Goal: Task Accomplishment & Management: Use online tool/utility

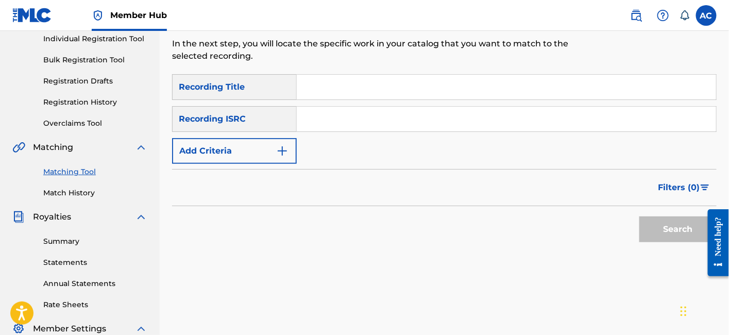
click at [382, 107] on input "Search Form" at bounding box center [506, 119] width 419 height 25
paste input "QZHN42168269"
type input "QZHN42168269"
click at [640, 216] on button "Search" at bounding box center [678, 229] width 77 height 26
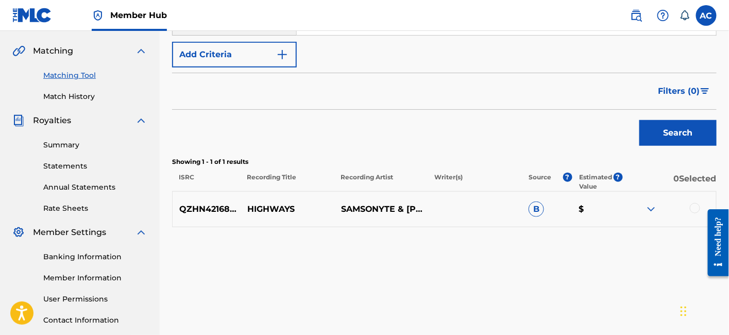
scroll to position [244, 0]
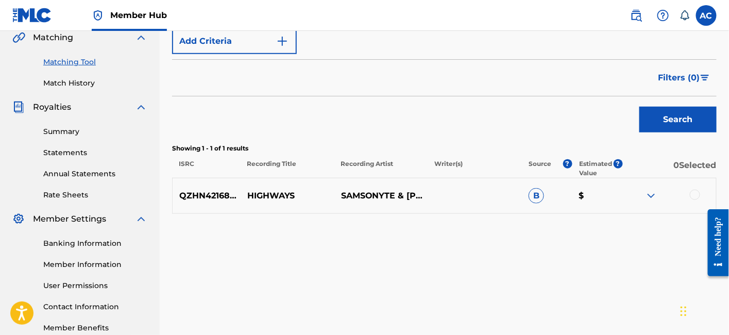
click at [699, 190] on div at bounding box center [695, 195] width 10 height 10
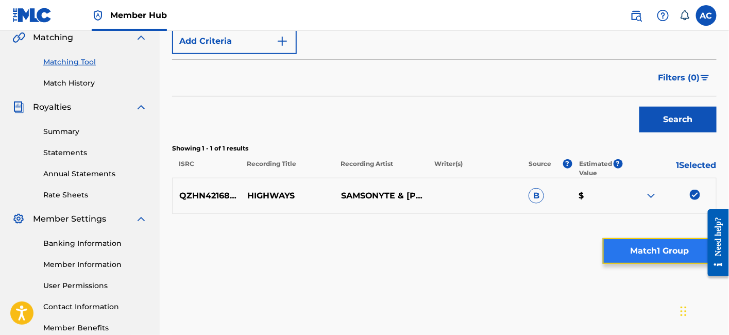
click at [632, 249] on button "Match 1 Group" at bounding box center [660, 251] width 114 height 26
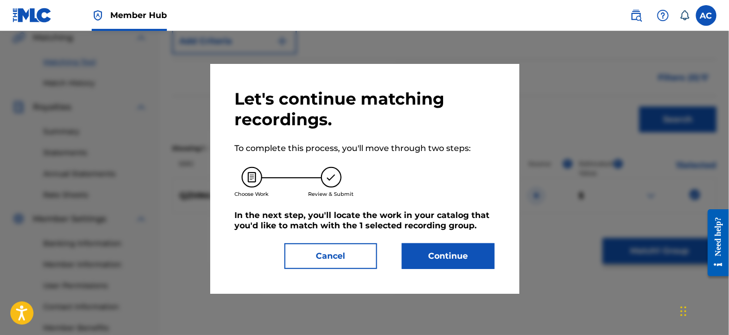
click at [438, 273] on div "Let's continue matching recordings. To complete this process, you'll move throu…" at bounding box center [364, 179] width 309 height 230
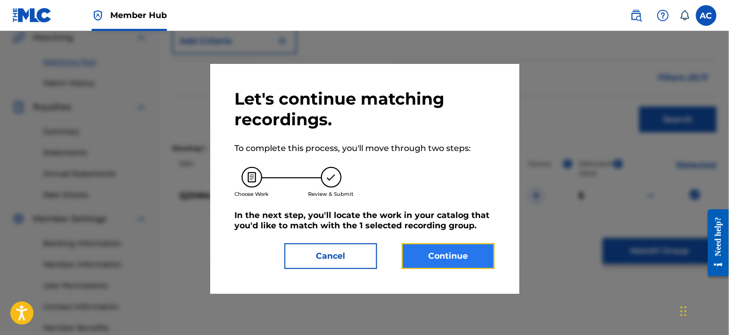
click at [441, 263] on button "Continue" at bounding box center [448, 256] width 93 height 26
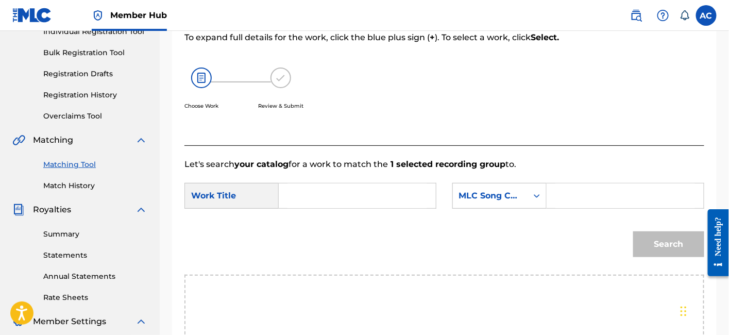
scroll to position [141, 0]
click at [389, 200] on input "Search Form" at bounding box center [358, 196] width 140 height 25
paste input "HIGHWAYS"
type input "HIGHWAYS"
click at [565, 204] on input "Search Form" at bounding box center [626, 196] width 140 height 25
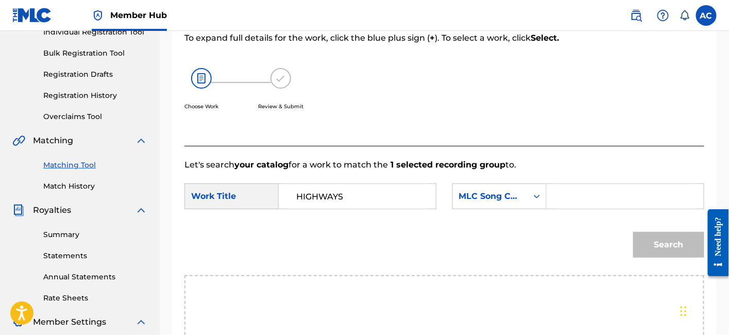
paste input "HP3Q8J"
type input "HP3Q8J"
click at [659, 240] on button "Search" at bounding box center [668, 245] width 71 height 26
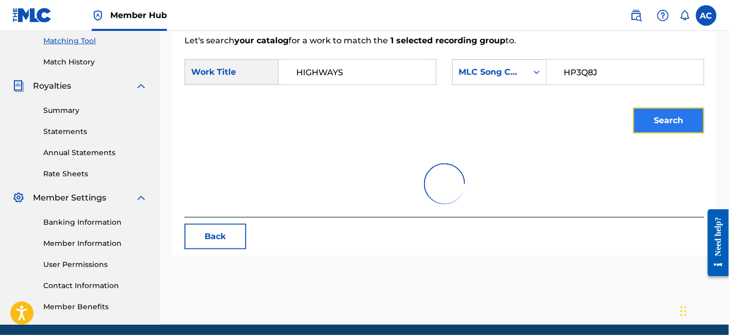
scroll to position [266, 0]
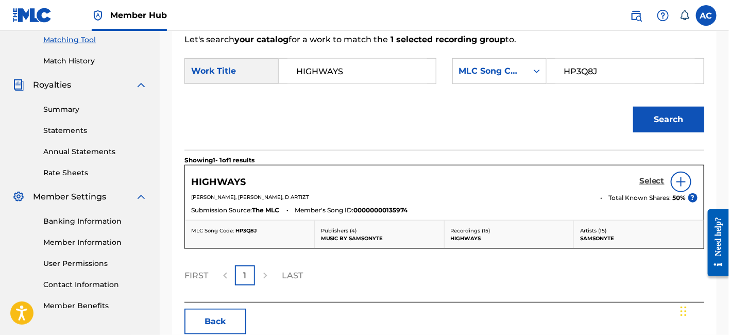
click at [649, 182] on h5 "Select" at bounding box center [652, 181] width 25 height 10
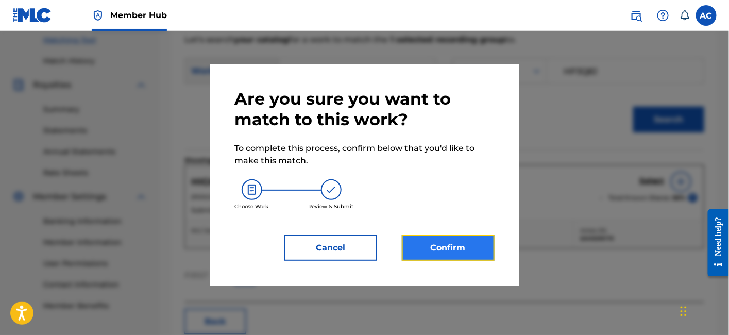
click at [473, 238] on button "Confirm" at bounding box center [448, 248] width 93 height 26
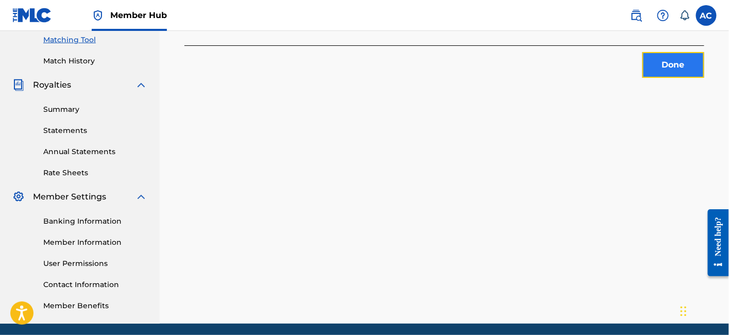
click at [660, 65] on button "Done" at bounding box center [674, 65] width 62 height 26
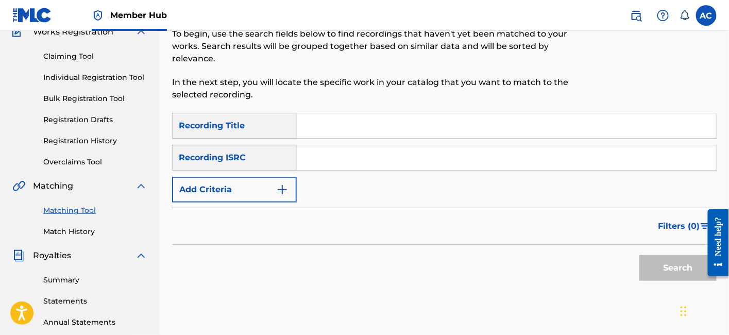
scroll to position [93, 0]
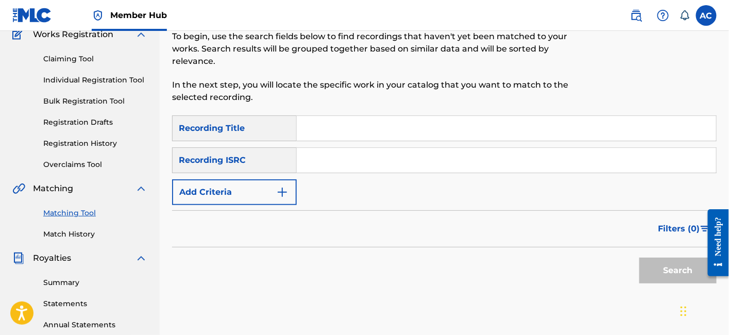
click at [438, 148] on input "Search Form" at bounding box center [506, 160] width 419 height 25
paste input "QMPKX1705383"
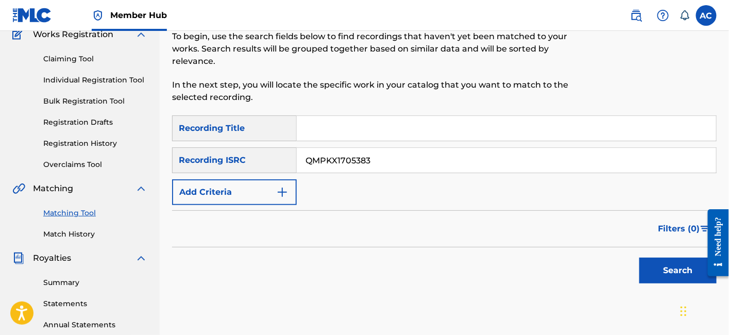
click at [640, 258] on button "Search" at bounding box center [678, 271] width 77 height 26
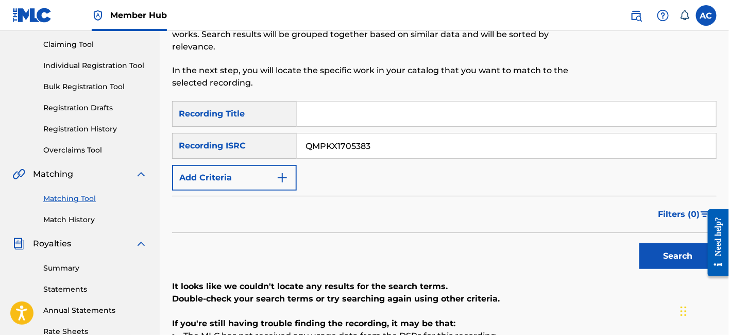
scroll to position [107, 0]
click at [335, 134] on input "QMPKX1705383" at bounding box center [506, 146] width 419 height 25
paste input "24166"
click at [640, 244] on button "Search" at bounding box center [678, 257] width 77 height 26
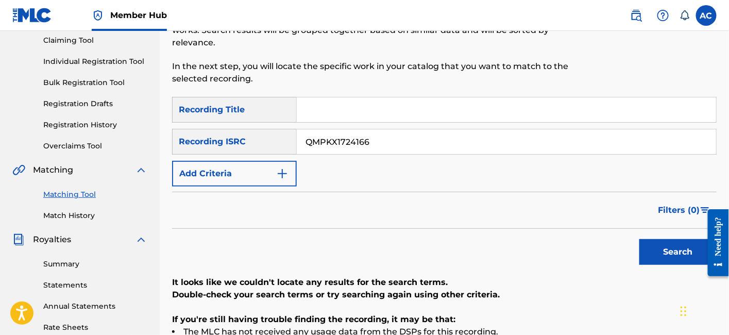
scroll to position [103, 0]
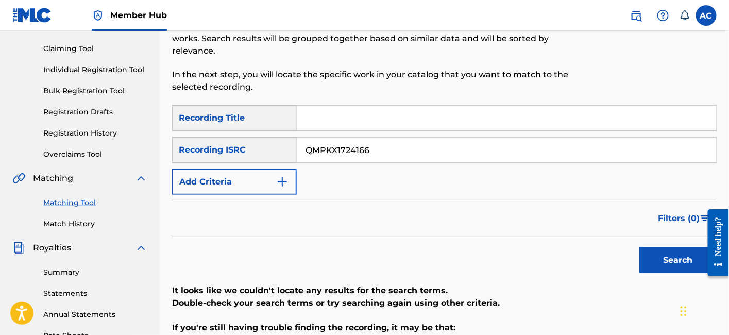
click at [343, 138] on input "QMPKX1724166" at bounding box center [506, 150] width 419 height 25
paste input "42202"
click at [640, 247] on button "Search" at bounding box center [678, 260] width 77 height 26
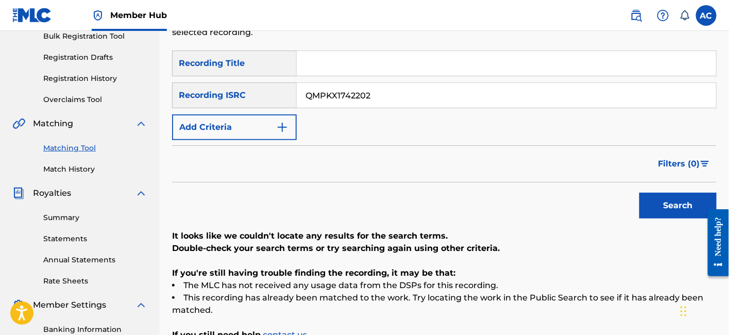
scroll to position [160, 0]
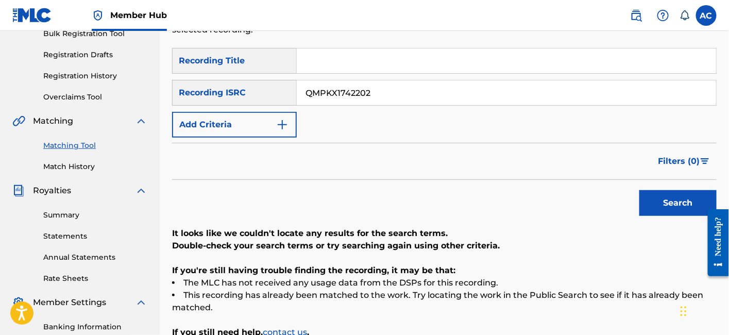
click at [346, 81] on input "QMPKX1742202" at bounding box center [506, 92] width 419 height 25
paste input "56258"
click at [640, 190] on button "Search" at bounding box center [678, 203] width 77 height 26
click at [342, 86] on input "QMPKX1756258" at bounding box center [506, 92] width 419 height 25
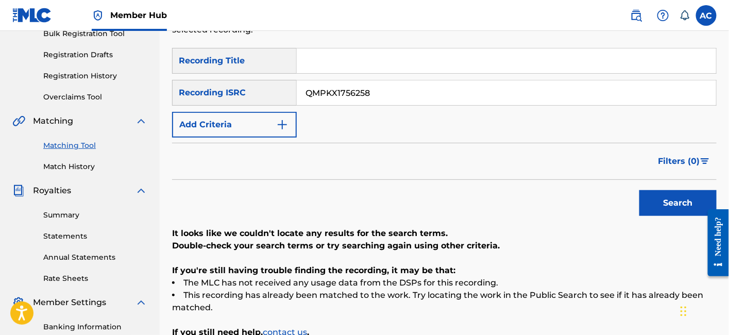
click at [342, 86] on input "QMPKX1756258" at bounding box center [506, 92] width 419 height 25
paste input "24163"
click at [640, 190] on button "Search" at bounding box center [678, 203] width 77 height 26
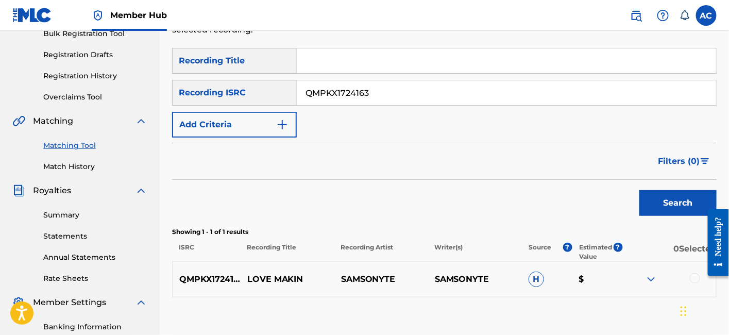
click at [696, 273] on div at bounding box center [695, 278] width 10 height 10
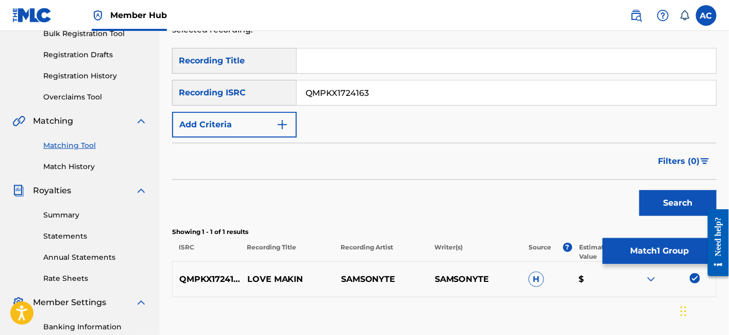
click at [322, 90] on input "QMPKX1724163" at bounding box center [506, 92] width 419 height 25
paste input "42199"
click at [640, 190] on button "Search" at bounding box center [678, 203] width 77 height 26
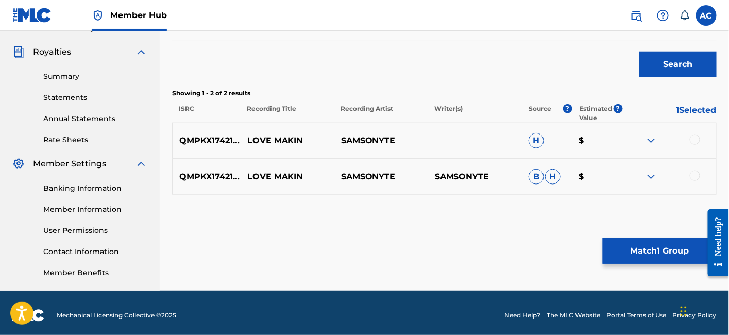
scroll to position [304, 0]
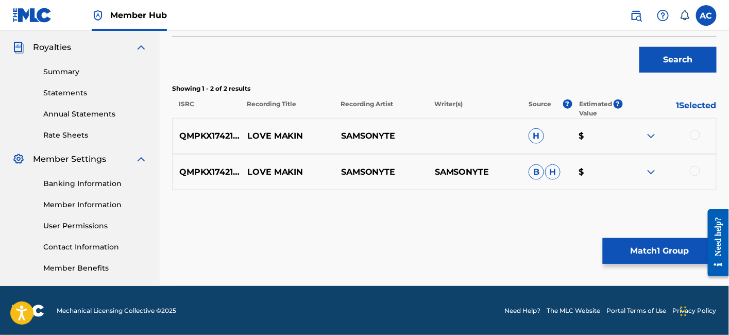
click at [694, 130] on div at bounding box center [695, 135] width 10 height 10
click at [694, 166] on div at bounding box center [695, 171] width 10 height 10
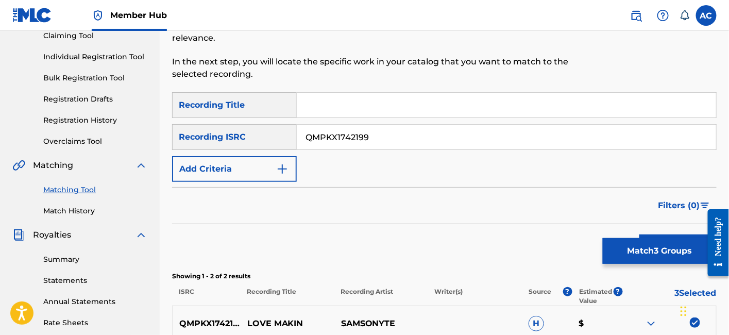
scroll to position [113, 0]
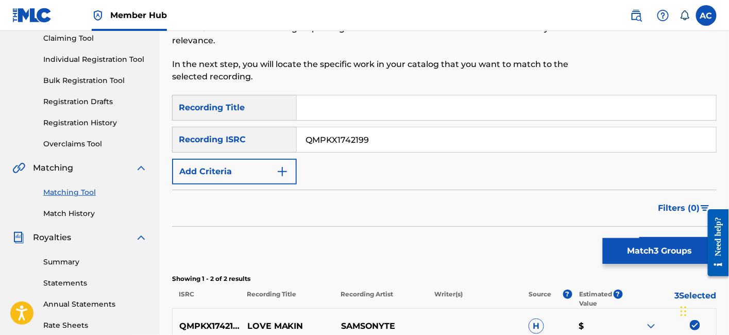
click at [331, 131] on input "QMPKX1742199" at bounding box center [506, 139] width 419 height 25
paste input "56255"
type input "QMPKX1756255"
click at [640, 237] on button "Search" at bounding box center [678, 250] width 77 height 26
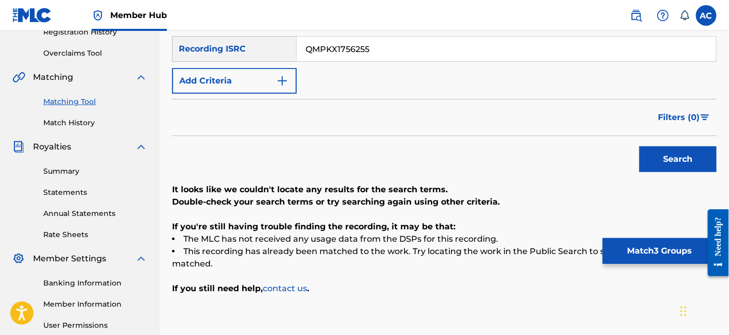
scroll to position [238, 0]
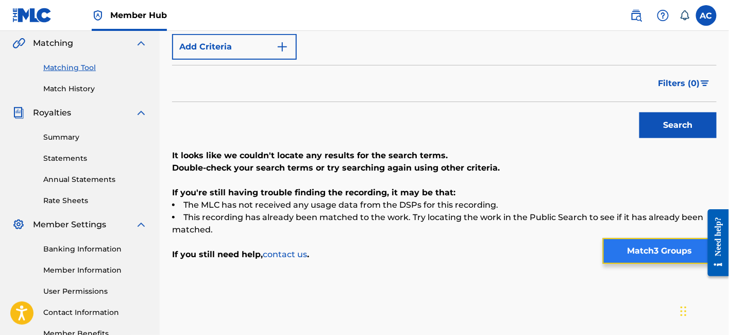
click at [621, 243] on button "Match 3 Groups" at bounding box center [660, 251] width 114 height 26
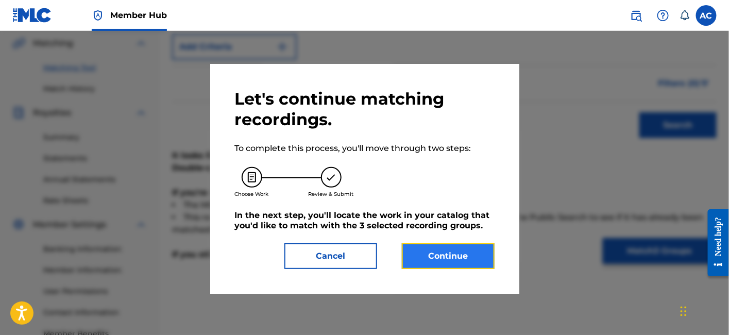
click at [471, 258] on button "Continue" at bounding box center [448, 256] width 93 height 26
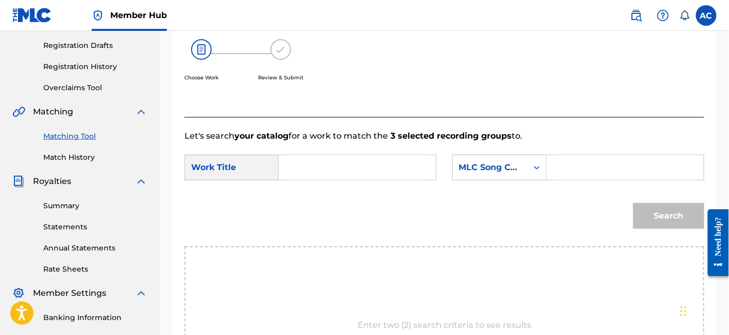
scroll to position [169, 0]
click at [397, 178] on input "Search Form" at bounding box center [358, 168] width 140 height 25
paste input "LOVE MAKIN INTERLUDE"
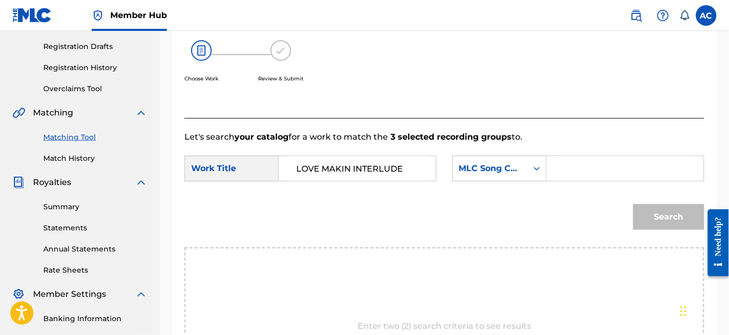
type input "LOVE MAKIN INTERLUDE"
click at [558, 172] on input "Search Form" at bounding box center [626, 168] width 140 height 25
paste input "LR7BTF"
type input "LR7BTF"
click at [633, 204] on button "Search" at bounding box center [668, 217] width 71 height 26
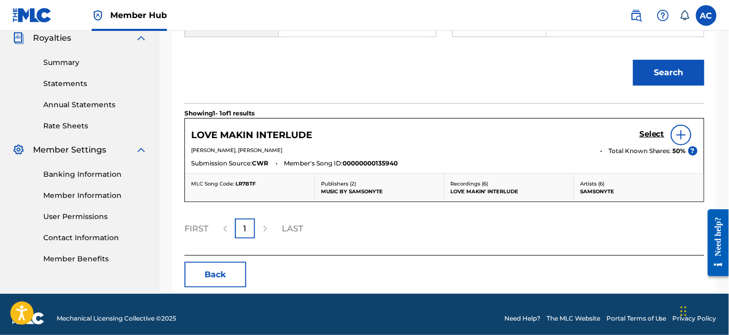
scroll to position [315, 0]
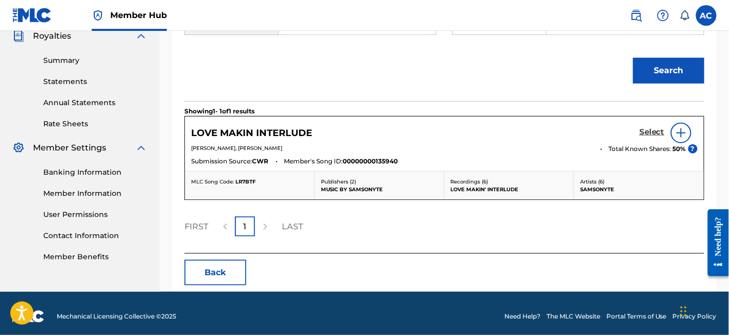
click at [653, 133] on h5 "Select" at bounding box center [652, 132] width 25 height 10
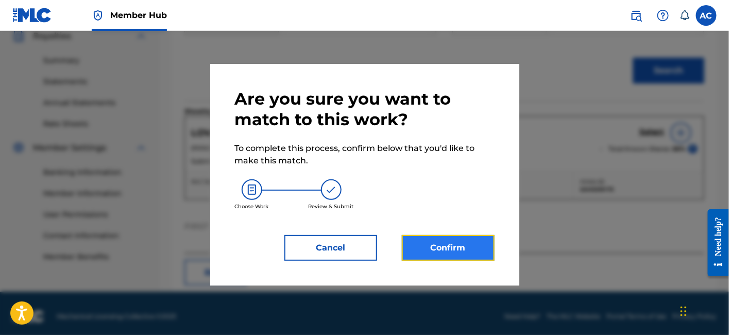
click at [456, 251] on button "Confirm" at bounding box center [448, 248] width 93 height 26
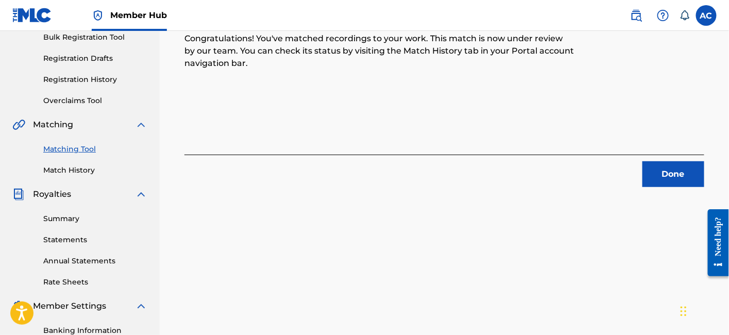
scroll to position [155, 0]
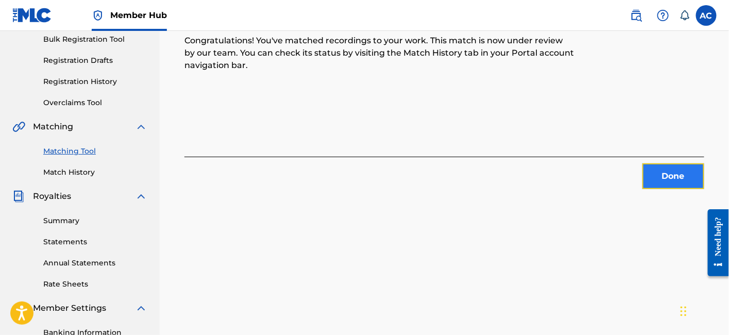
click at [649, 177] on button "Done" at bounding box center [674, 176] width 62 height 26
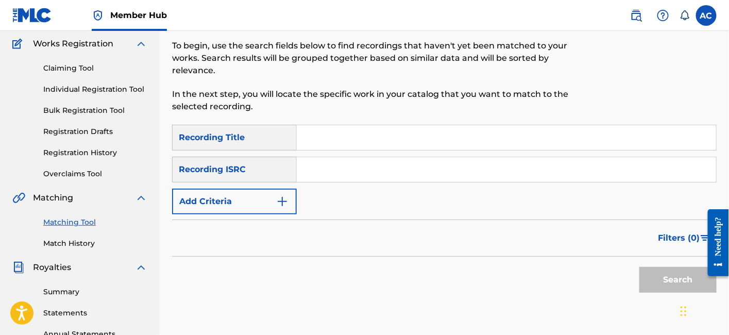
scroll to position [81, 0]
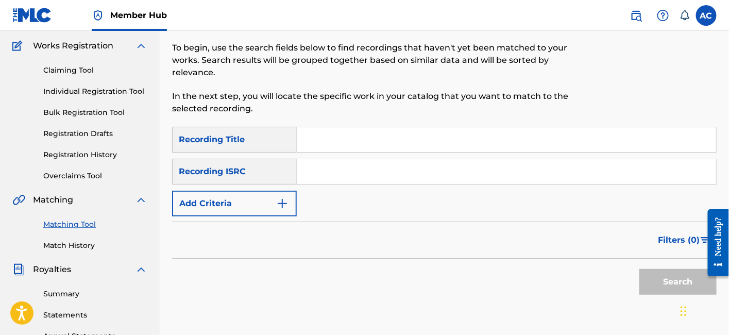
click at [477, 165] on input "Search Form" at bounding box center [506, 171] width 419 height 25
paste input "QMPKX1756249"
click at [640, 269] on button "Search" at bounding box center [678, 282] width 77 height 26
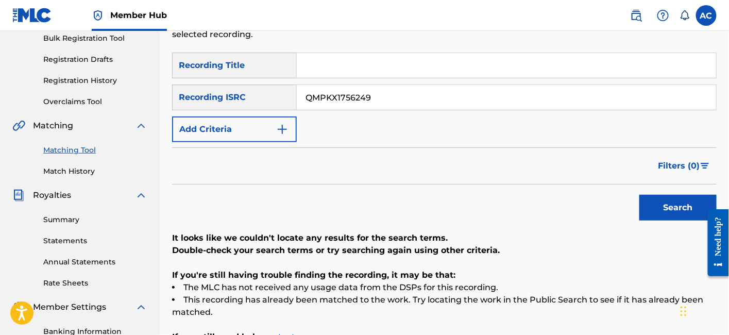
scroll to position [156, 0]
click at [368, 85] on input "QMPKX1756249" at bounding box center [506, 97] width 419 height 25
paste input "24157"
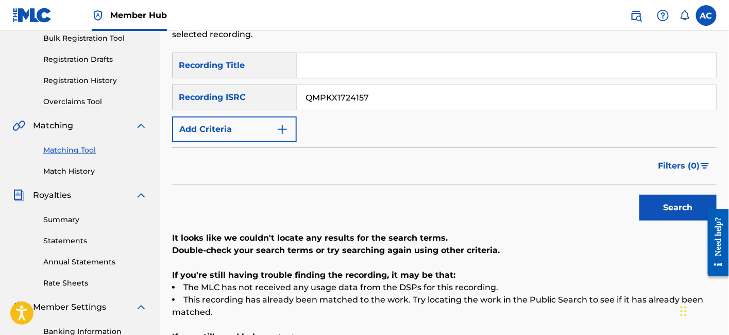
click at [640, 195] on button "Search" at bounding box center [678, 208] width 77 height 26
click at [346, 85] on input "QMPKX1724157" at bounding box center [506, 97] width 419 height 25
paste input "42193"
click at [640, 195] on button "Search" at bounding box center [678, 208] width 77 height 26
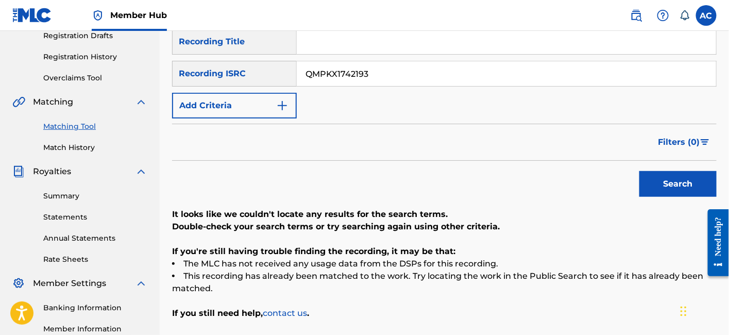
scroll to position [180, 0]
click at [359, 68] on input "QMPKX1742193" at bounding box center [506, 73] width 419 height 25
paste input "ZWFP2361976"
click at [640, 171] on button "Search" at bounding box center [678, 184] width 77 height 26
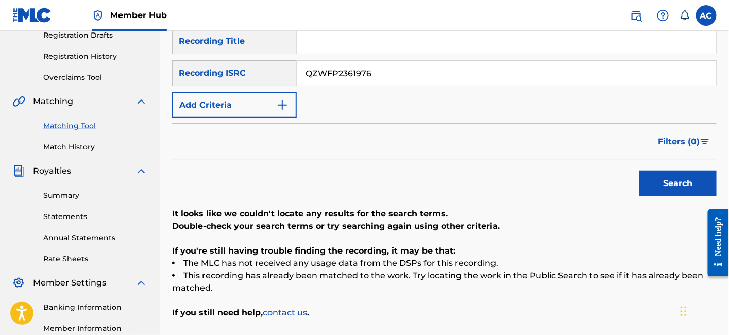
click at [351, 68] on input "QZWFP2361976" at bounding box center [506, 73] width 419 height 25
paste input "HN42168264"
type input "QZHN42168264"
click at [640, 171] on button "Search" at bounding box center [678, 184] width 77 height 26
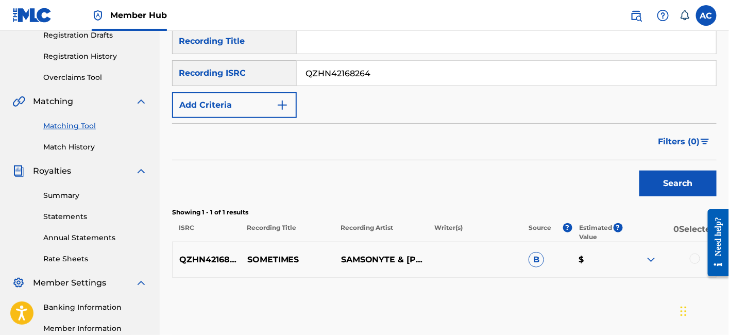
click at [693, 254] on div at bounding box center [695, 259] width 10 height 10
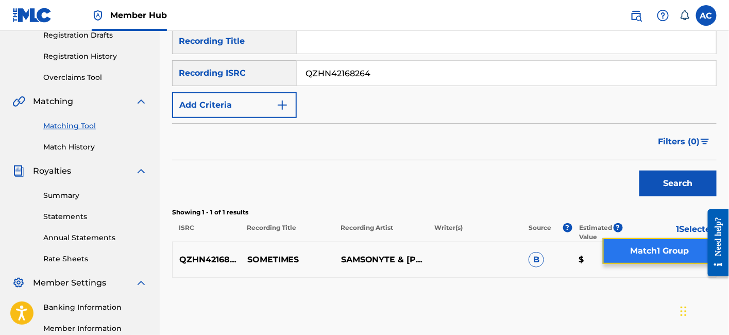
click at [639, 259] on button "Match 1 Group" at bounding box center [660, 251] width 114 height 26
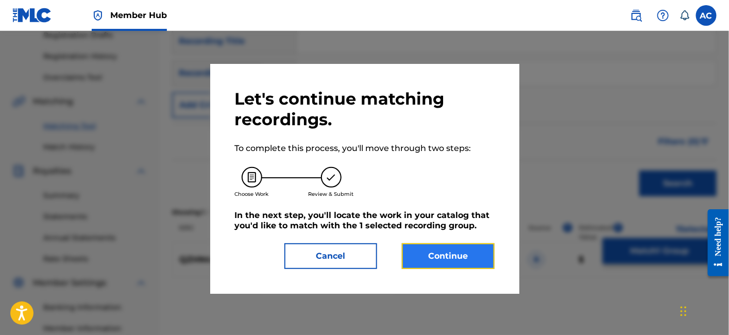
click at [455, 253] on button "Continue" at bounding box center [448, 256] width 93 height 26
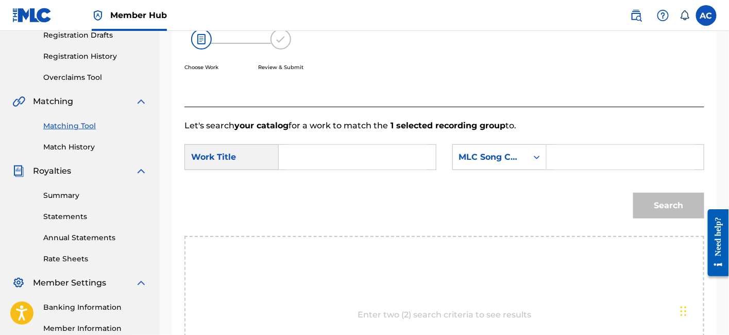
click at [384, 162] on input "Search Form" at bounding box center [358, 157] width 140 height 25
paste input "SOMETIMES"
type input "SOMETIMES"
drag, startPoint x: 594, startPoint y: 156, endPoint x: 447, endPoint y: 10, distance: 206.6
click at [594, 156] on input "Search Form" at bounding box center [626, 157] width 140 height 25
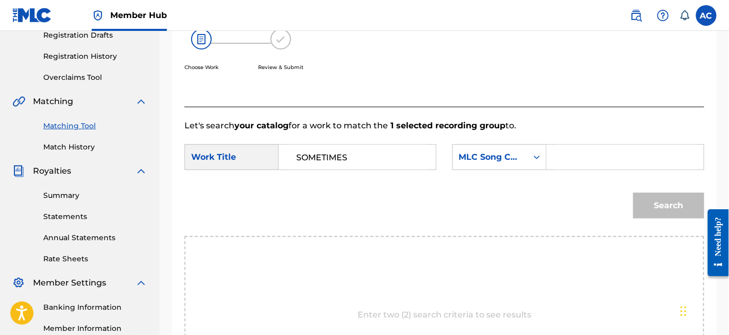
paste input "S52F3H"
type input "S52F3H"
click at [633, 193] on button "Search" at bounding box center [668, 206] width 71 height 26
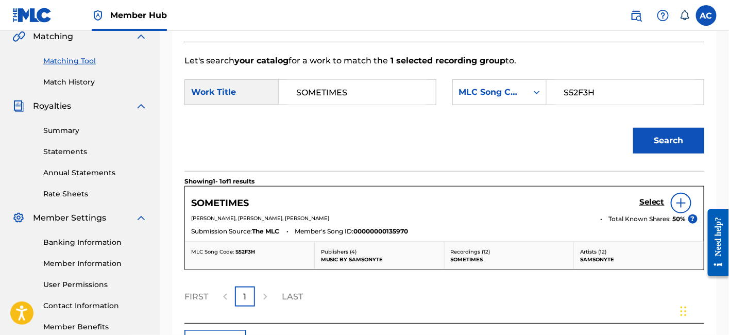
scroll to position [245, 0]
click at [657, 202] on h5 "Select" at bounding box center [652, 202] width 25 height 10
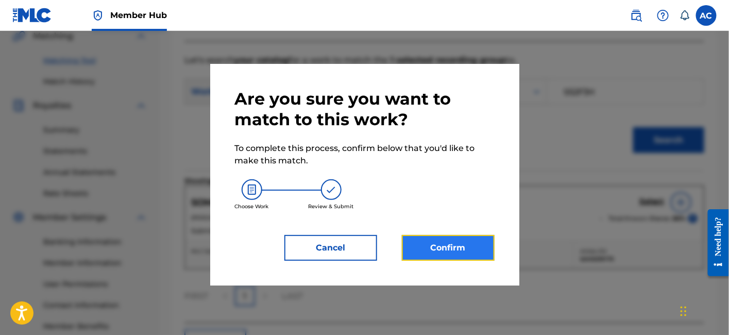
click at [464, 245] on button "Confirm" at bounding box center [448, 248] width 93 height 26
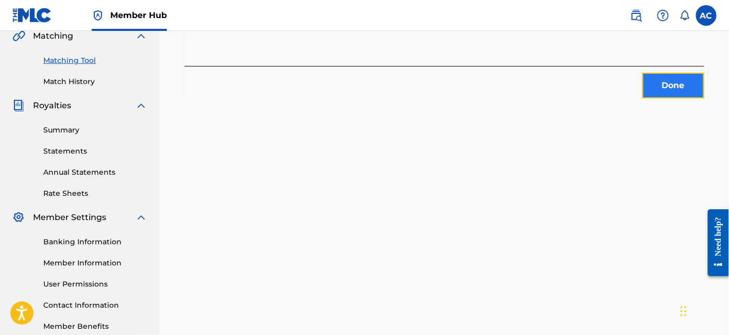
click at [650, 80] on button "Done" at bounding box center [674, 86] width 62 height 26
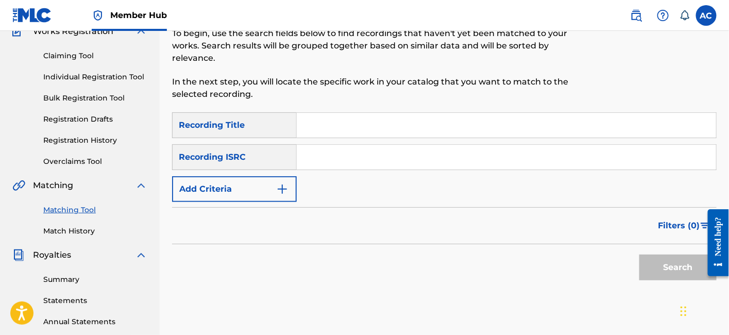
scroll to position [95, 0]
click at [378, 154] on input "Search Form" at bounding box center [506, 157] width 419 height 25
paste input "QZFZ52086350"
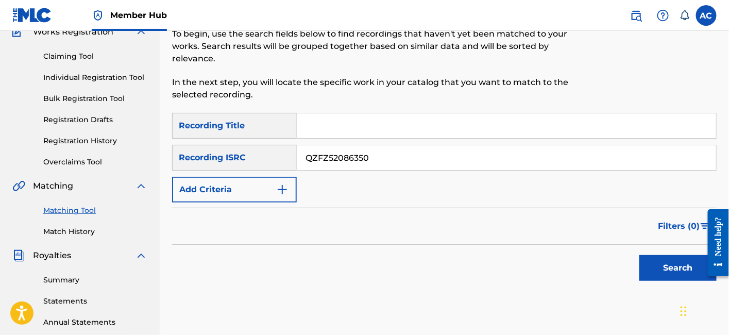
click at [640, 255] on button "Search" at bounding box center [678, 268] width 77 height 26
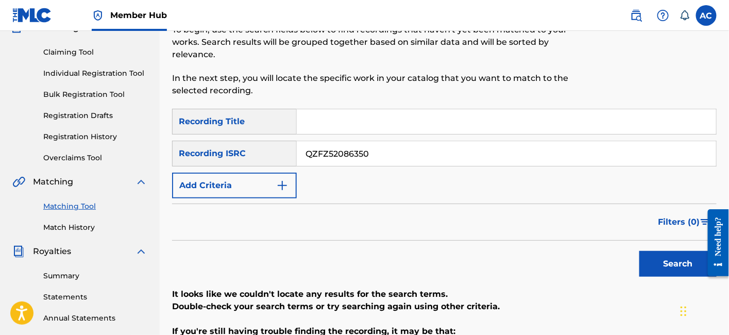
scroll to position [98, 0]
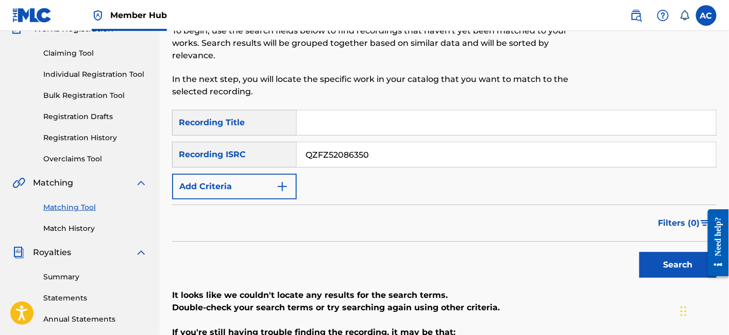
click at [365, 142] on input "QZFZ52086350" at bounding box center [506, 154] width 419 height 25
paste input "M4TW2511055"
click at [640, 252] on button "Search" at bounding box center [678, 265] width 77 height 26
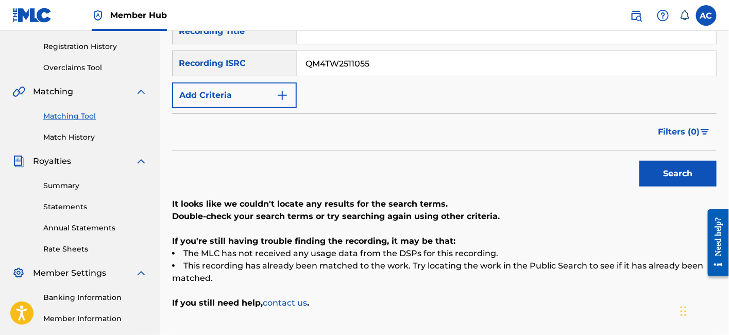
scroll to position [189, 0]
click at [333, 54] on input "QM4TW2511055" at bounding box center [506, 64] width 419 height 25
paste input "PKX1742203"
click at [640, 161] on button "Search" at bounding box center [678, 174] width 77 height 26
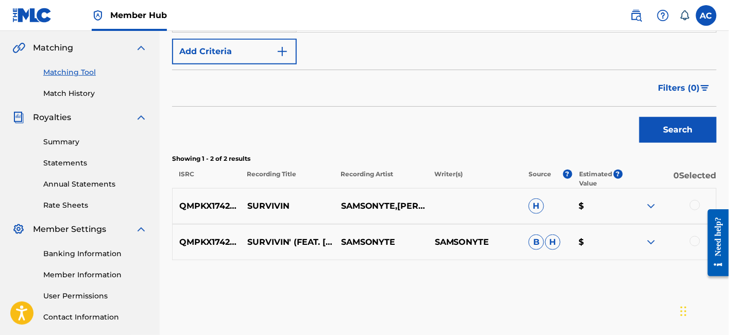
scroll to position [234, 0]
click at [697, 199] on div at bounding box center [695, 204] width 10 height 10
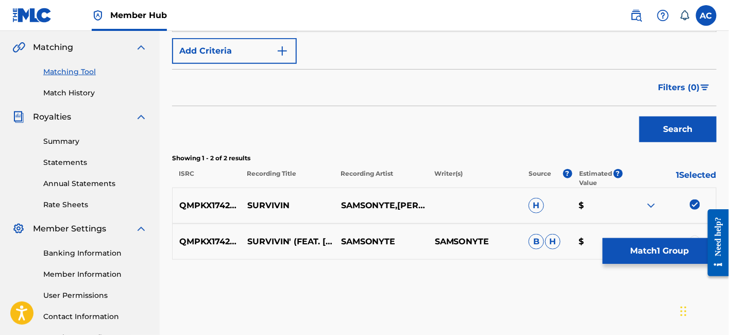
click at [697, 236] on div at bounding box center [695, 241] width 10 height 10
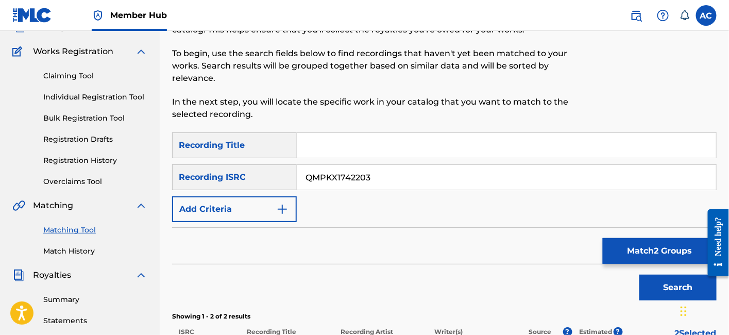
scroll to position [75, 0]
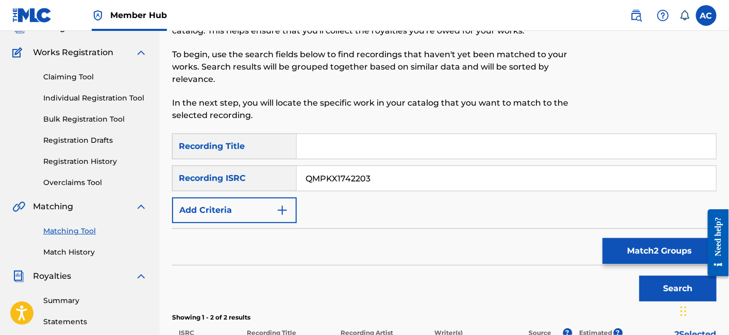
click at [366, 151] on div "SearchWithCriteriae2cf6eab-b818-48ed-b586-c6ba9ff5c1b2 Recording Title SearchWi…" at bounding box center [444, 178] width 545 height 90
click at [361, 166] on input "QMPKX1742203" at bounding box center [506, 178] width 419 height 25
paste input "56259"
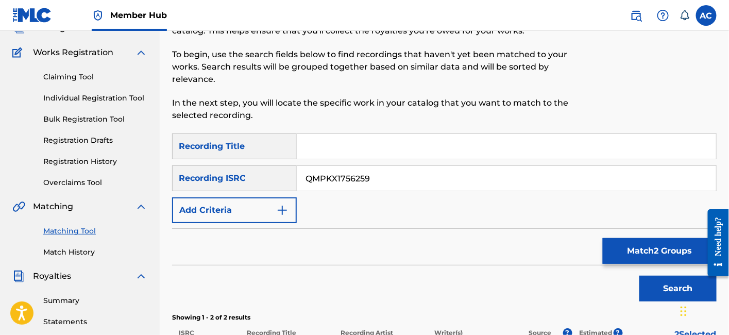
click at [640, 276] on button "Search" at bounding box center [678, 289] width 77 height 26
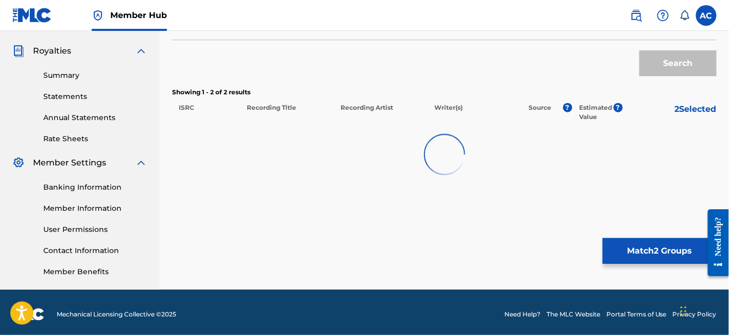
scroll to position [301, 0]
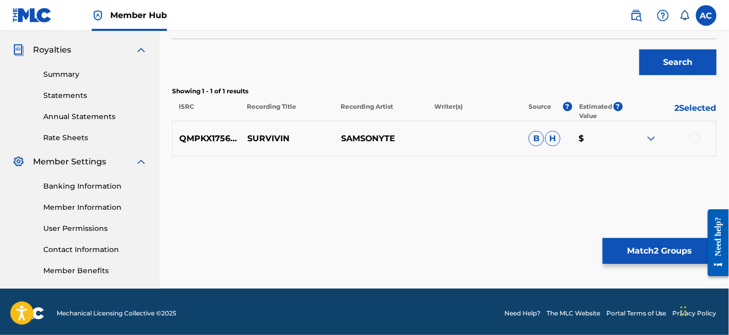
click at [691, 132] on div at bounding box center [695, 137] width 10 height 10
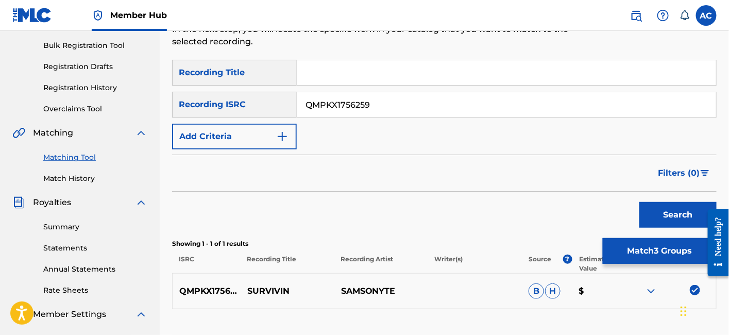
scroll to position [136, 0]
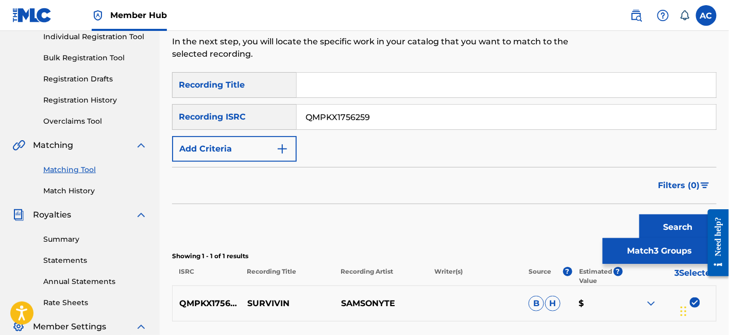
click at [409, 109] on input "QMPKX1756259" at bounding box center [506, 117] width 419 height 25
paste input "24167"
type input "QMPKX1724167"
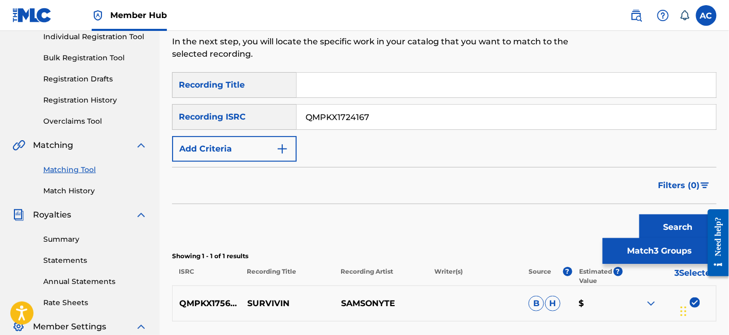
click at [640, 214] on button "Search" at bounding box center [678, 227] width 77 height 26
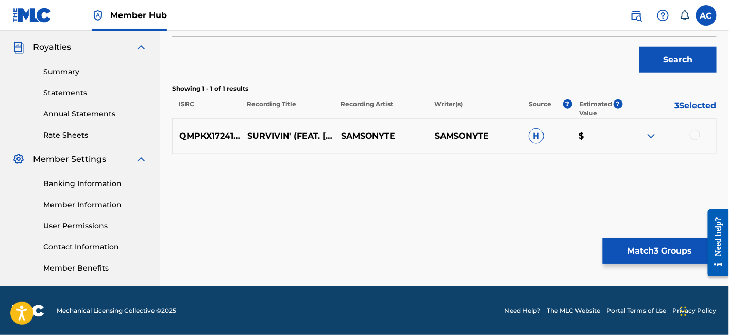
click at [692, 130] on div at bounding box center [695, 135] width 10 height 10
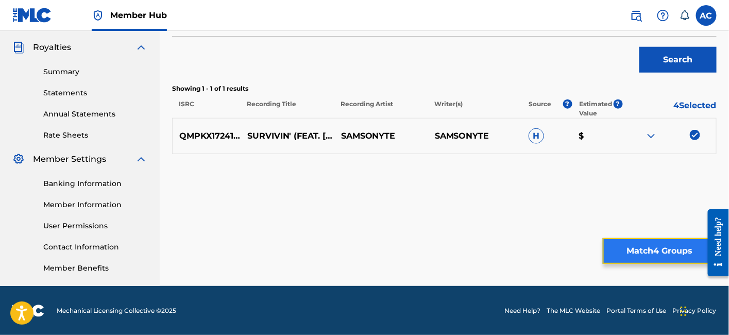
click at [674, 253] on button "Match 4 Groups" at bounding box center [660, 251] width 114 height 26
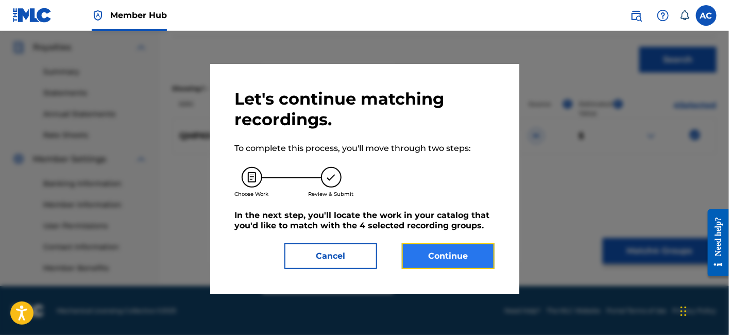
click at [434, 255] on button "Continue" at bounding box center [448, 256] width 93 height 26
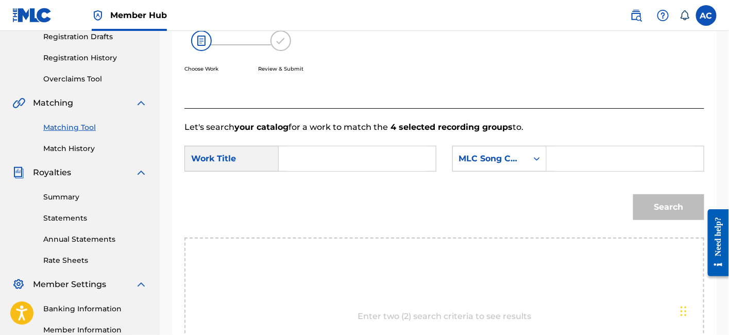
scroll to position [174, 0]
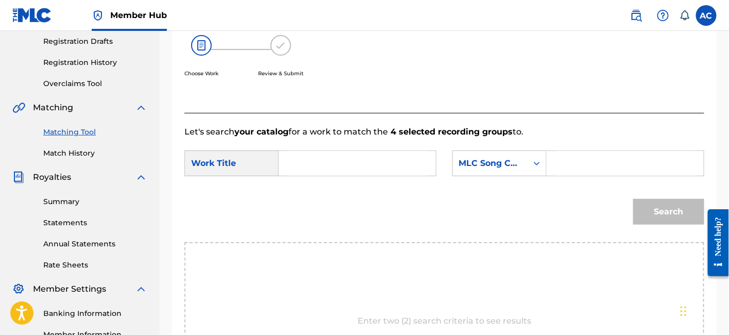
click at [375, 166] on input "Search Form" at bounding box center [358, 163] width 140 height 25
paste input "SURVIVIN"
type input "SURVIVIN"
click at [564, 173] on input "Search Form" at bounding box center [626, 163] width 140 height 25
paste input "S518JB"
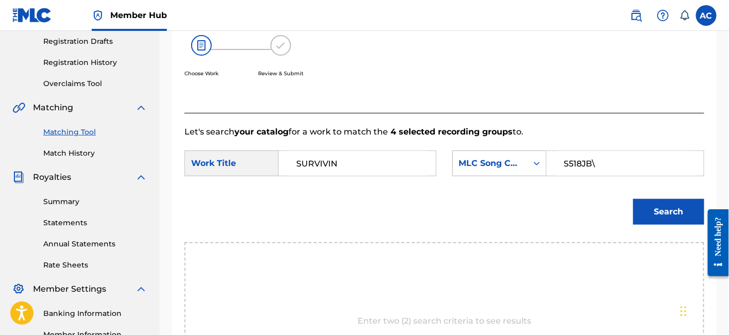
click at [633, 199] on button "Search" at bounding box center [668, 212] width 71 height 26
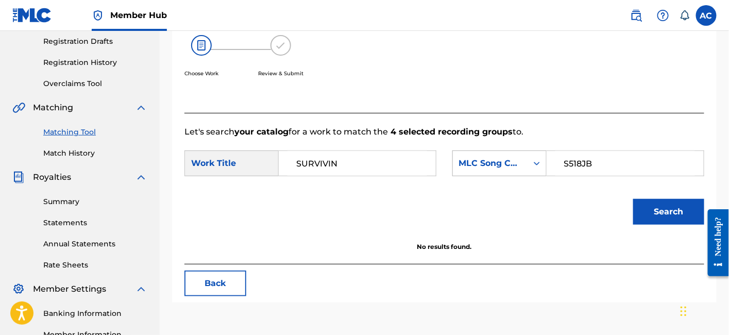
type input "S518JB"
click at [633, 199] on button "Search" at bounding box center [668, 212] width 71 height 26
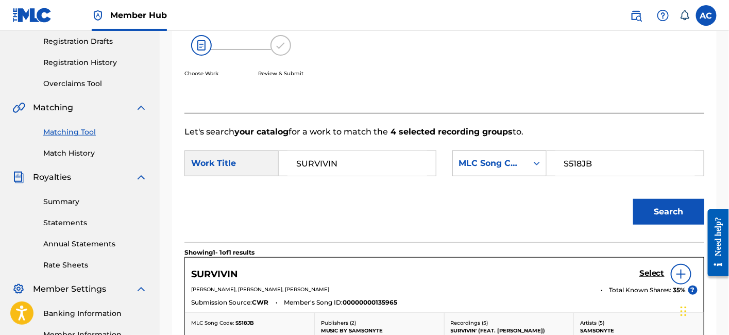
scroll to position [320, 0]
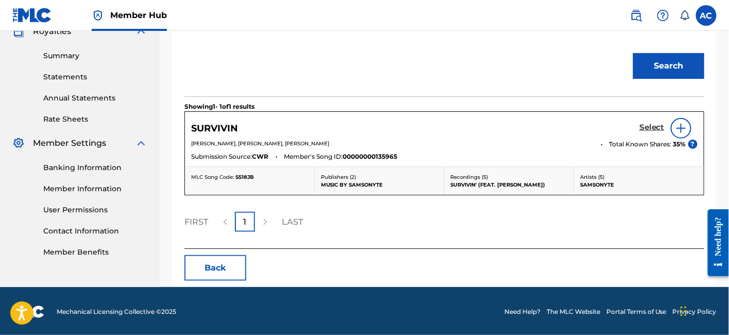
click at [650, 126] on h5 "Select" at bounding box center [652, 128] width 25 height 10
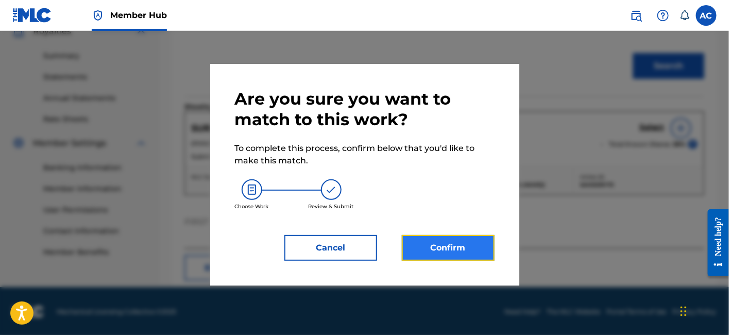
click at [473, 242] on button "Confirm" at bounding box center [448, 248] width 93 height 26
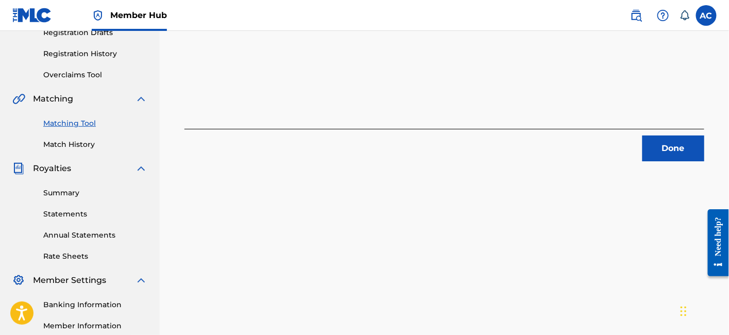
scroll to position [181, 0]
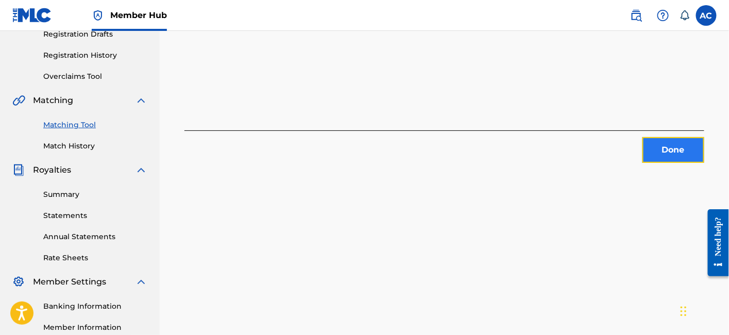
click at [670, 150] on button "Done" at bounding box center [674, 150] width 62 height 26
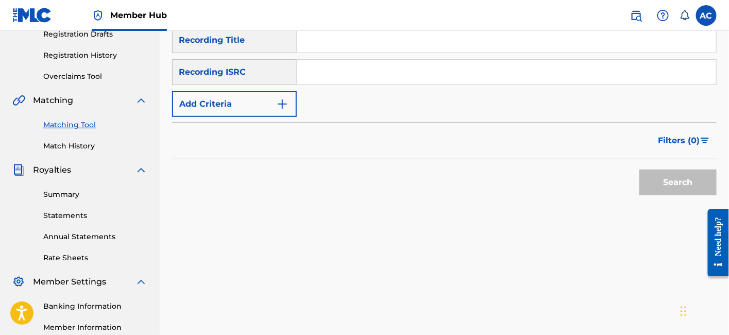
scroll to position [163, 0]
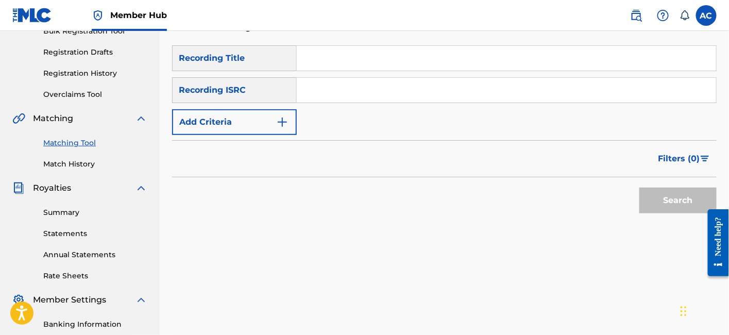
click at [346, 78] on input "Search Form" at bounding box center [506, 90] width 419 height 25
paste input "QZFZ52086349"
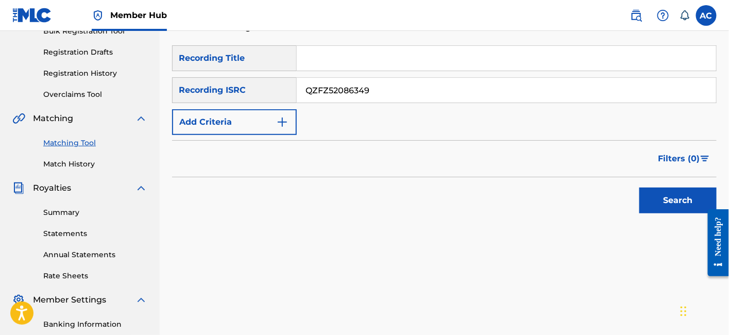
click at [640, 188] on button "Search" at bounding box center [678, 201] width 77 height 26
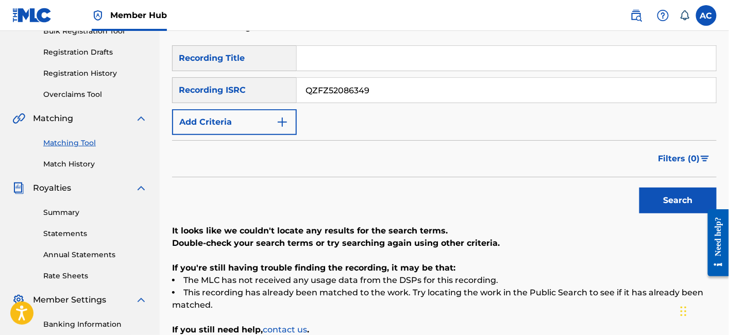
click at [397, 78] on input "QZFZ52086349" at bounding box center [506, 90] width 419 height 25
paste input "K6H2309031"
click at [640, 188] on button "Search" at bounding box center [678, 201] width 77 height 26
click at [349, 90] on input "QZK6H2309031" at bounding box center [506, 90] width 419 height 25
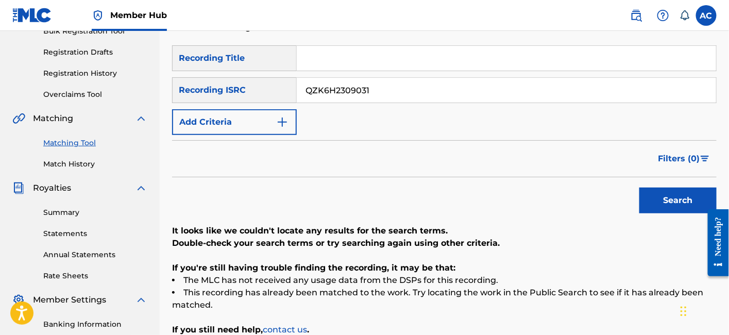
click at [349, 89] on input "QZK6H2309031" at bounding box center [506, 90] width 419 height 25
paste input "HN42168263"
type input "QZHN42168263"
click at [640, 188] on button "Search" at bounding box center [678, 201] width 77 height 26
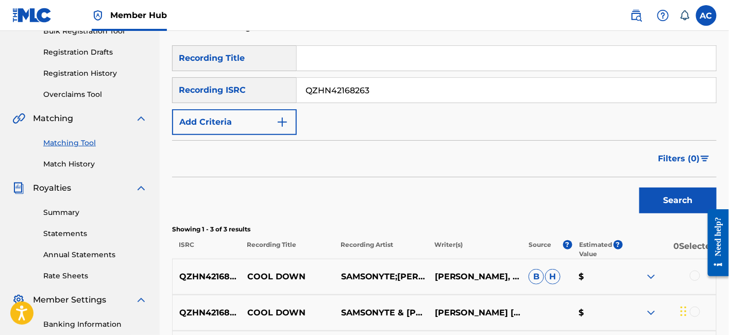
scroll to position [304, 0]
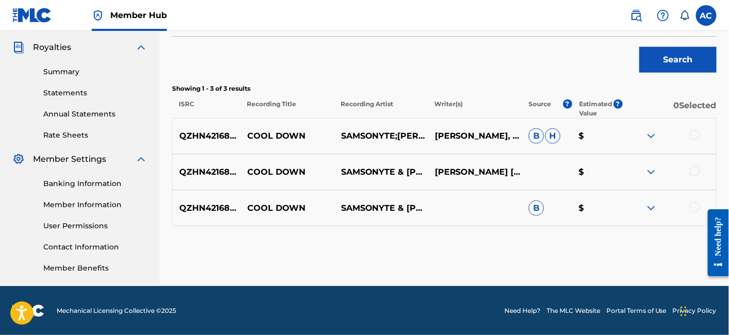
click at [694, 130] on div at bounding box center [695, 135] width 10 height 10
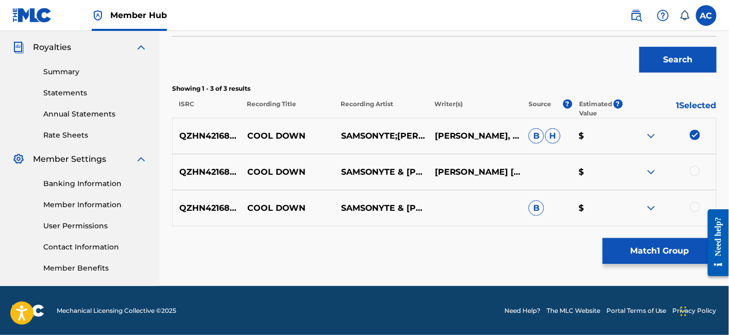
click at [692, 166] on div at bounding box center [695, 171] width 10 height 10
click at [696, 202] on div at bounding box center [695, 207] width 10 height 10
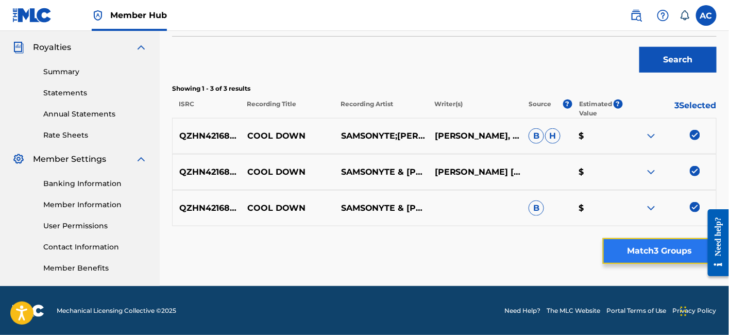
click at [656, 246] on button "Match 3 Groups" at bounding box center [660, 251] width 114 height 26
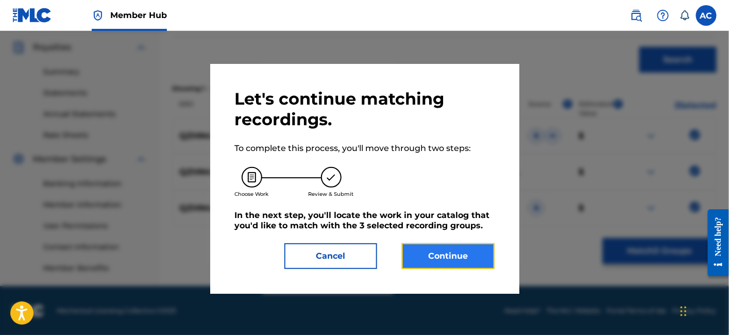
click at [464, 265] on button "Continue" at bounding box center [448, 256] width 93 height 26
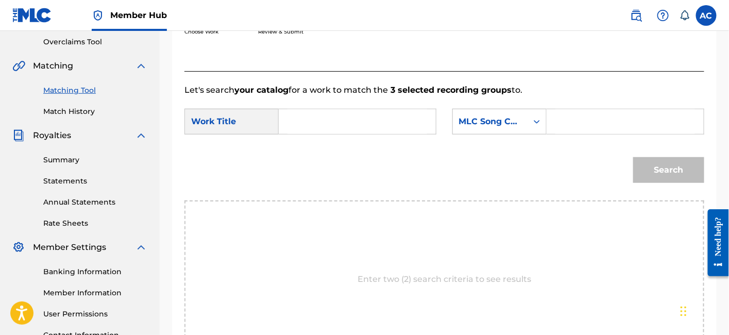
scroll to position [213, 0]
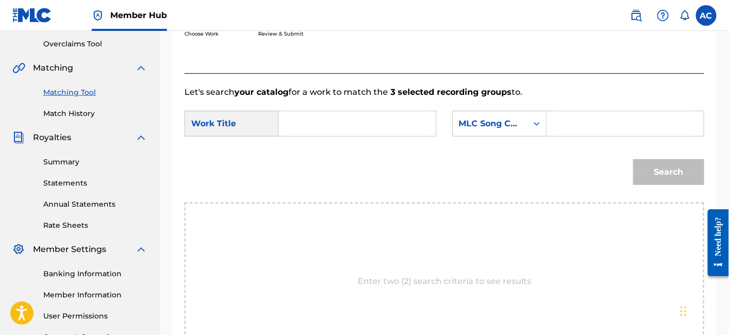
click at [385, 125] on input "Search Form" at bounding box center [358, 123] width 140 height 25
paste input "COOL DOWN"
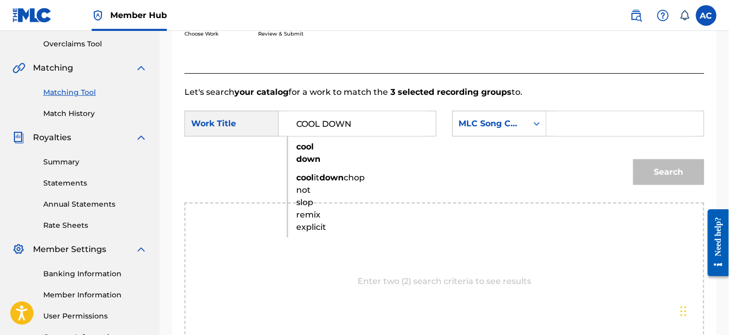
type input "COOL DOWN"
drag, startPoint x: 583, startPoint y: 127, endPoint x: 579, endPoint y: 120, distance: 9.0
click at [583, 127] on input "Search Form" at bounding box center [626, 123] width 140 height 25
paste input "CJ8PK7"
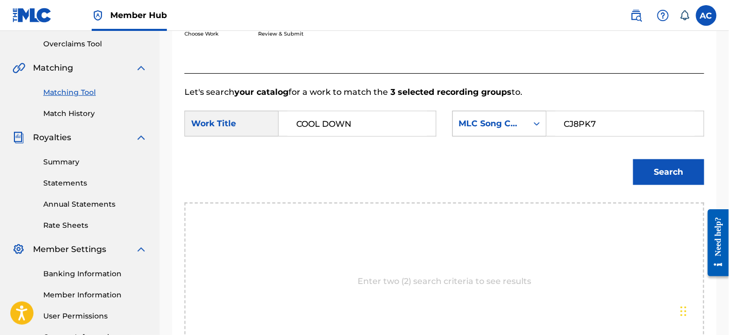
type input "CJ8PK7"
click at [633, 159] on button "Search" at bounding box center [668, 172] width 71 height 26
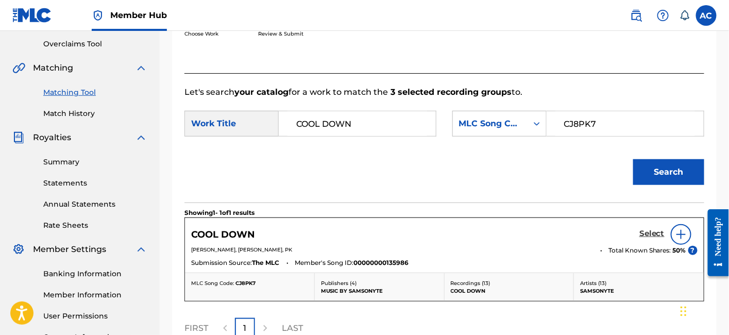
click at [649, 230] on h5 "Select" at bounding box center [652, 234] width 25 height 10
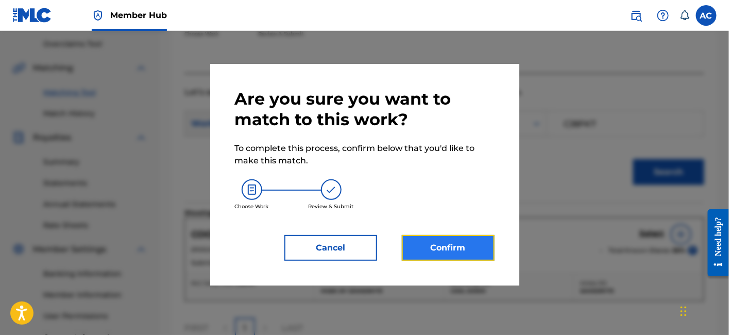
click at [466, 239] on button "Confirm" at bounding box center [448, 248] width 93 height 26
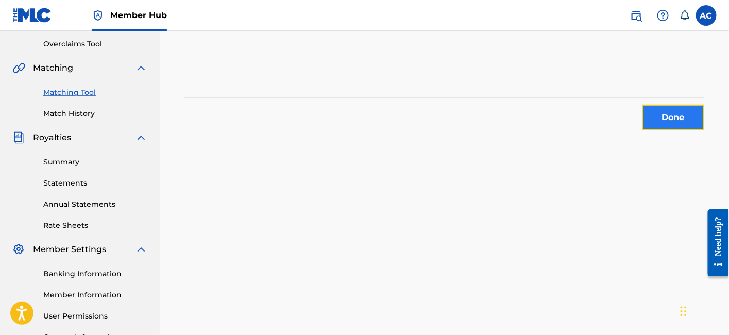
click at [666, 125] on button "Done" at bounding box center [674, 118] width 62 height 26
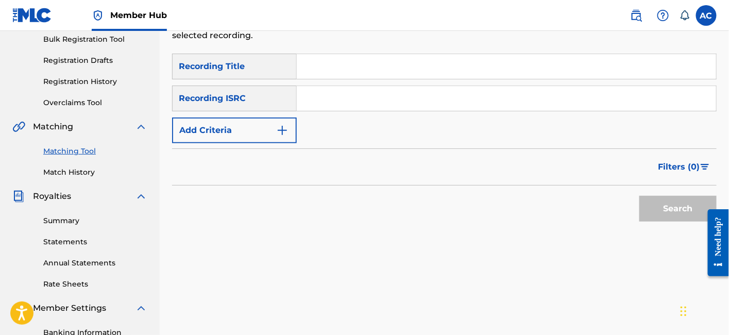
scroll to position [148, 0]
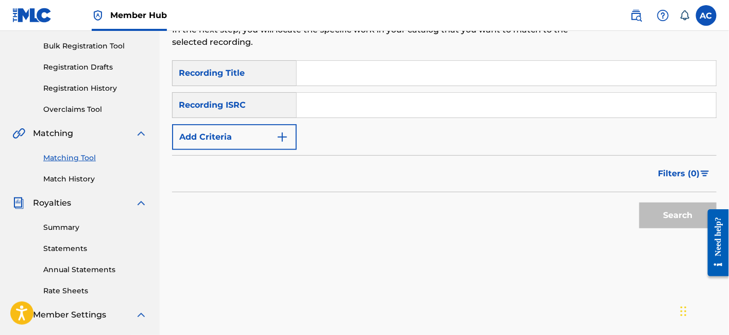
click at [347, 93] on input "Search Form" at bounding box center [506, 105] width 419 height 25
paste input "QZHN32205917"
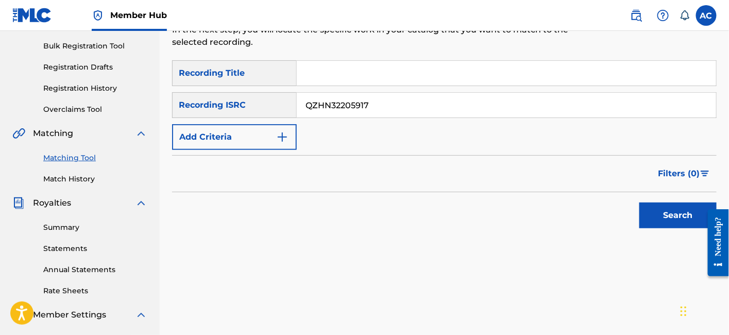
click at [640, 203] on button "Search" at bounding box center [678, 216] width 77 height 26
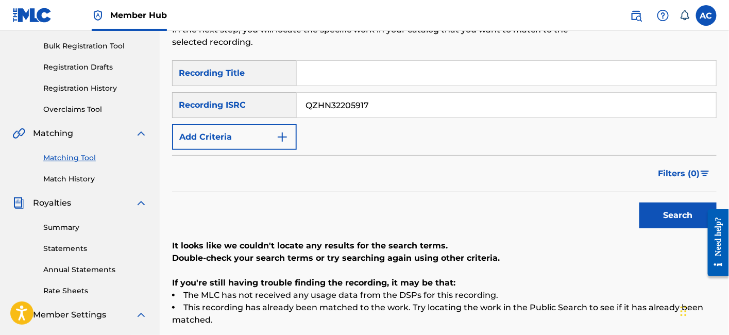
click at [365, 93] on input "QZHN32205917" at bounding box center [506, 105] width 419 height 25
paste input "RP42380076"
click at [640, 203] on button "Search" at bounding box center [678, 216] width 77 height 26
click at [311, 93] on input "QZRP42380076" at bounding box center [506, 105] width 419 height 25
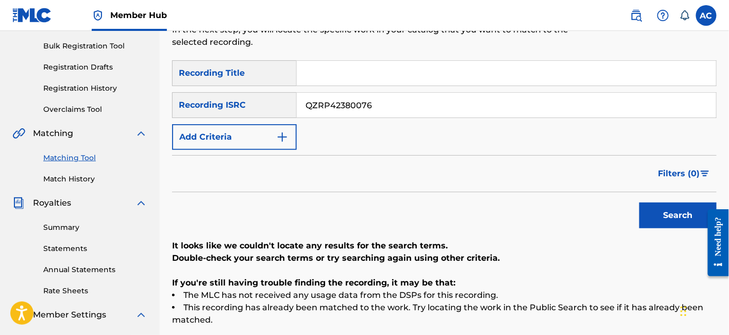
click at [311, 93] on input "QZRP42380076" at bounding box center [506, 105] width 419 height 25
paste input "MEQ2106675"
click at [640, 203] on button "Search" at bounding box center [678, 216] width 77 height 26
click at [344, 99] on input "QZMEQ2106675" at bounding box center [506, 105] width 419 height 25
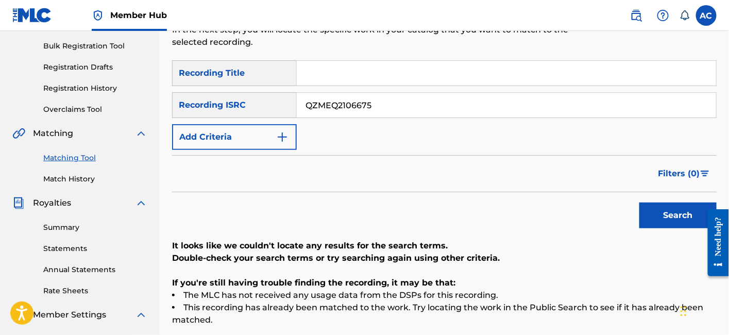
paste input "M4DW1831179 / QZBRF1890360"
click at [640, 203] on button "Search" at bounding box center [678, 216] width 77 height 26
click at [346, 98] on input "QM4DW1831179 / QZBRF1890360" at bounding box center [506, 105] width 419 height 25
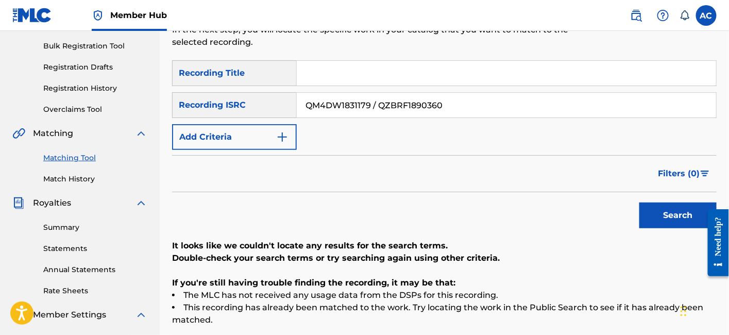
drag, startPoint x: 373, startPoint y: 89, endPoint x: 464, endPoint y: 93, distance: 91.3
click at [464, 93] on input "QM4DW1831179 / QZBRF1890360" at bounding box center [506, 105] width 419 height 25
click at [640, 203] on button "Search" at bounding box center [678, 216] width 77 height 26
click at [355, 93] on input "QM4DW1831179" at bounding box center [506, 105] width 419 height 25
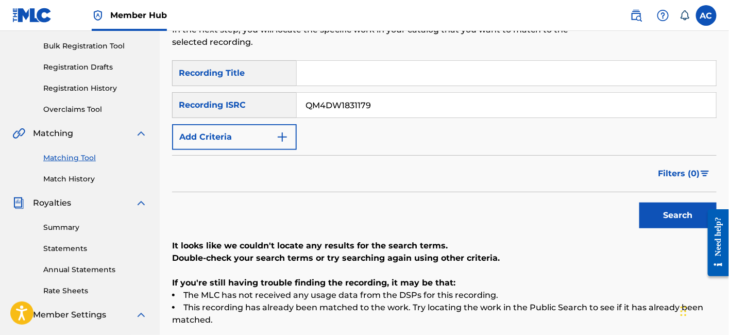
paste input "/ QZBRF1890360"
click at [314, 93] on input "/ QZBRF1890360" at bounding box center [506, 105] width 419 height 25
type input "QZBRF1890360"
click at [640, 203] on button "Search" at bounding box center [678, 216] width 77 height 26
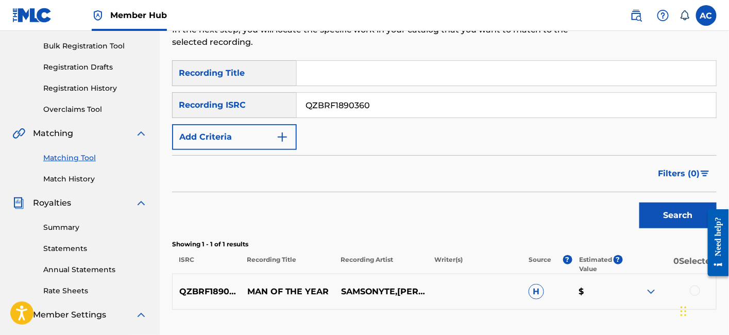
scroll to position [304, 0]
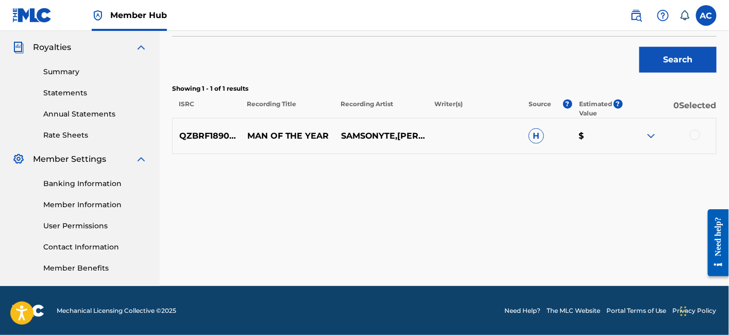
click at [692, 130] on div at bounding box center [695, 135] width 10 height 10
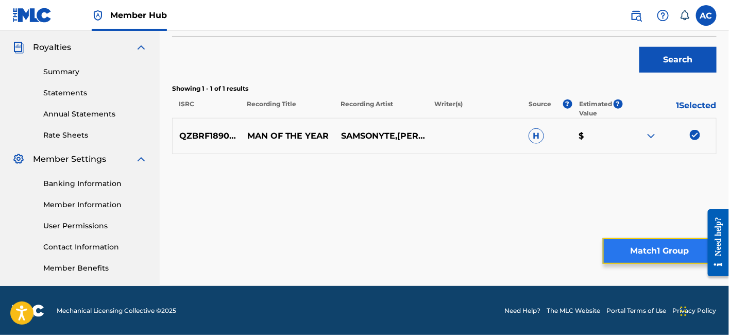
click at [634, 245] on button "Match 1 Group" at bounding box center [660, 251] width 114 height 26
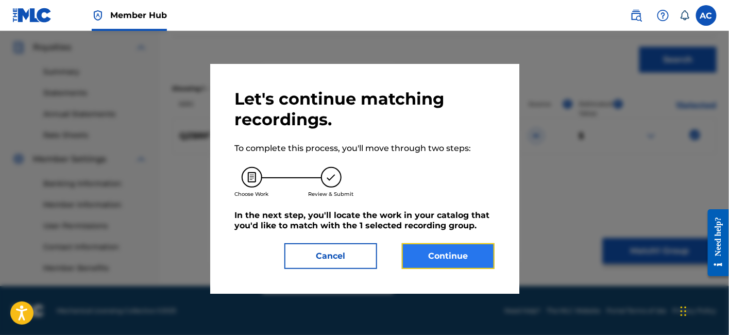
click at [447, 254] on button "Continue" at bounding box center [448, 256] width 93 height 26
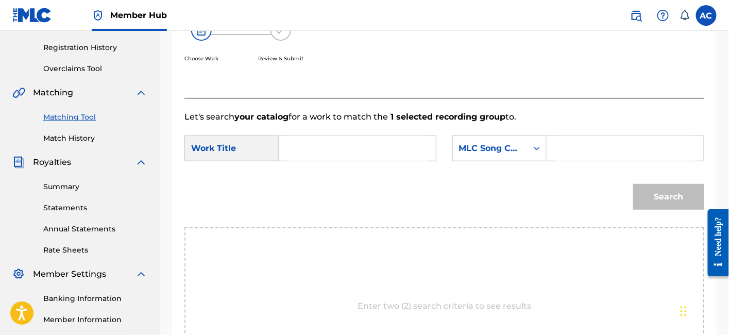
scroll to position [188, 0]
click at [394, 151] on input "Search Form" at bounding box center [358, 149] width 140 height 25
paste input "Man Of The Year"
type input "Man Of The Year"
click at [593, 153] on input "Search Form" at bounding box center [626, 149] width 140 height 25
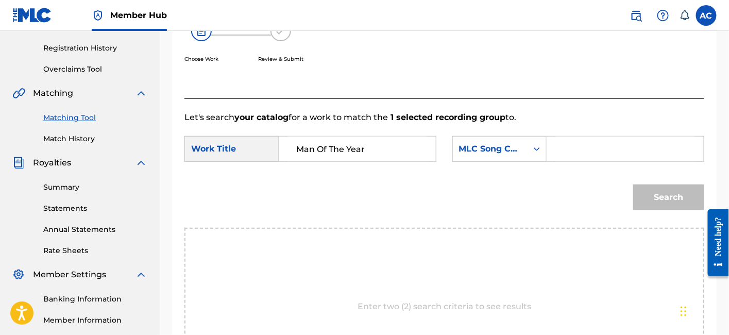
paste input "MR5G0E"
type input "MR5G0E"
click at [633, 184] on button "Search" at bounding box center [668, 197] width 71 height 26
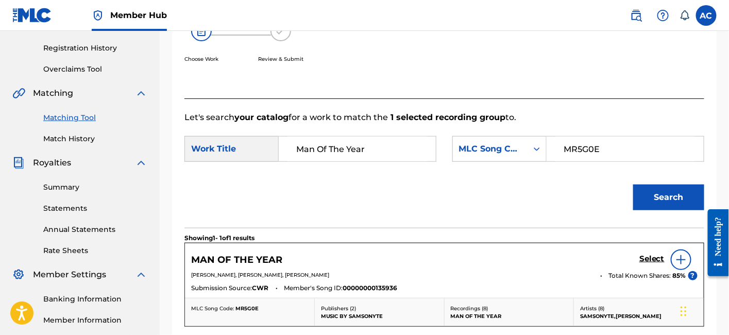
scroll to position [229, 0]
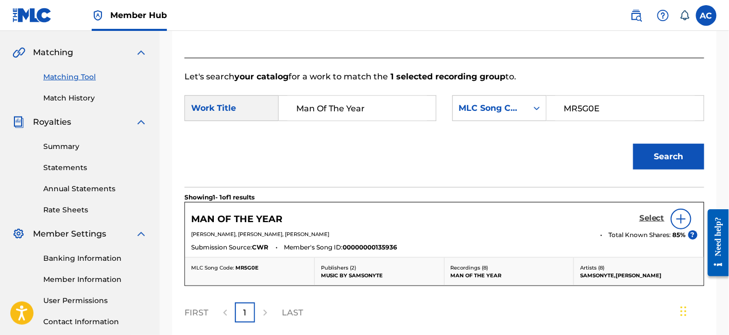
click at [646, 219] on h5 "Select" at bounding box center [652, 218] width 25 height 10
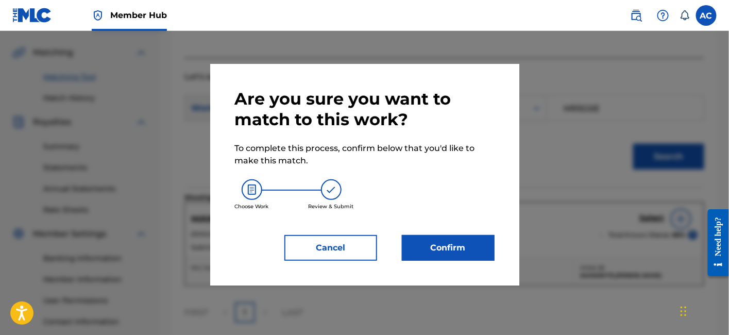
click at [483, 234] on div "Are you sure you want to match to this work? To complete this process, confirm …" at bounding box center [365, 175] width 260 height 172
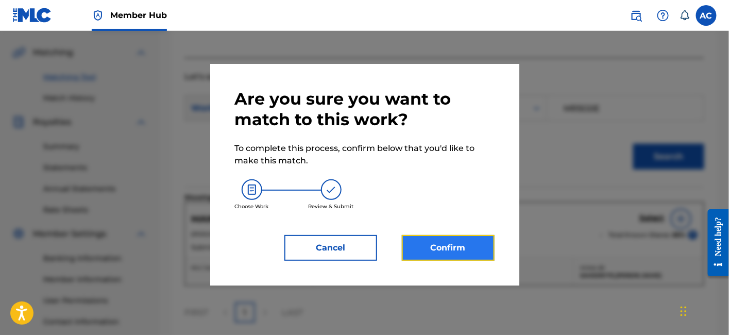
click at [467, 240] on button "Confirm" at bounding box center [448, 248] width 93 height 26
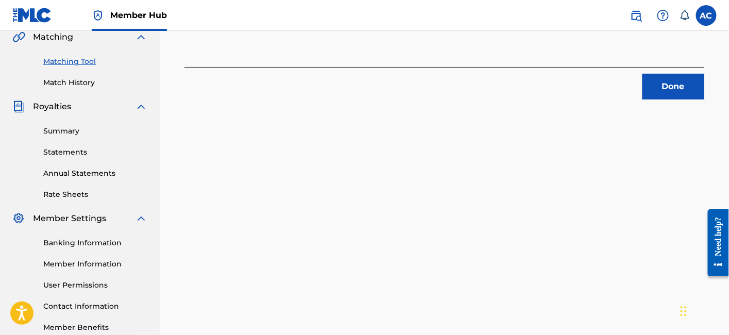
scroll to position [243, 0]
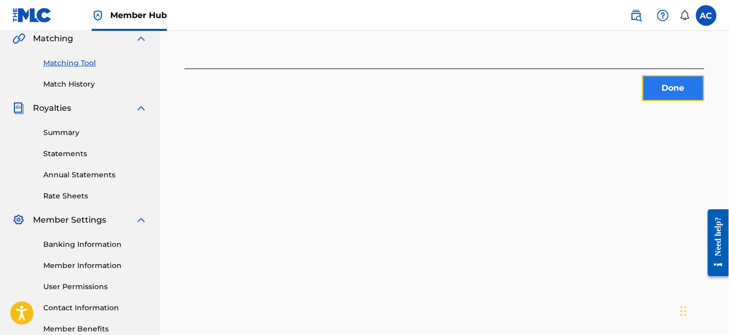
click at [654, 83] on button "Done" at bounding box center [674, 88] width 62 height 26
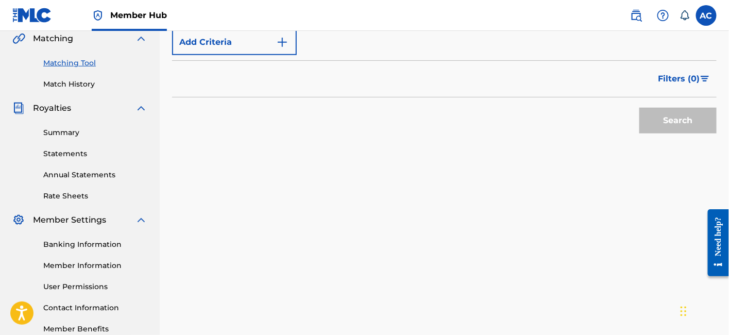
scroll to position [137, 0]
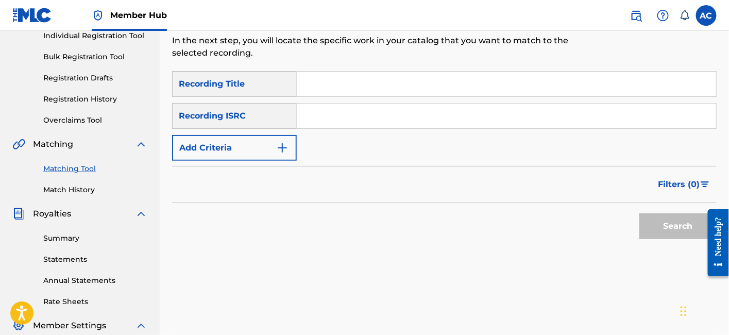
click at [330, 104] on input "Search Form" at bounding box center [506, 116] width 419 height 25
paste input "QZPLR2198817"
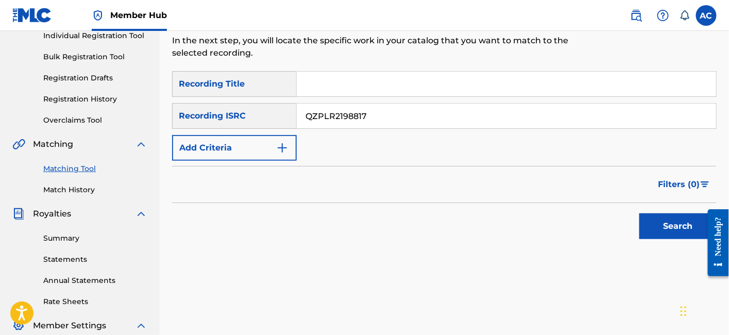
click at [640, 213] on button "Search" at bounding box center [678, 226] width 77 height 26
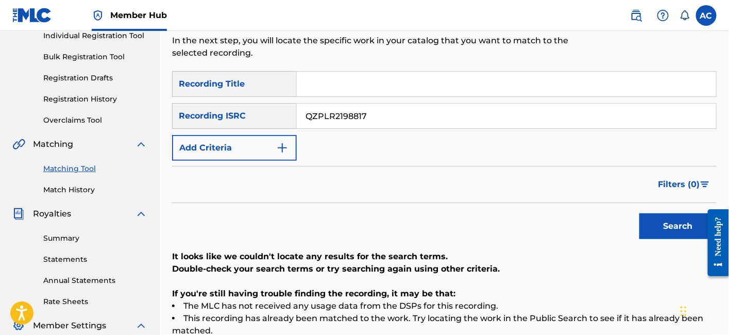
click at [355, 105] on input "QZPLR2198817" at bounding box center [506, 116] width 419 height 25
paste input "ES62211281"
click at [640, 213] on button "Search" at bounding box center [678, 226] width 77 height 26
click at [354, 89] on div "SearchWithCriteriae2cf6eab-b818-48ed-b586-c6ba9ff5c1b2 Recording Title SearchWi…" at bounding box center [444, 116] width 545 height 90
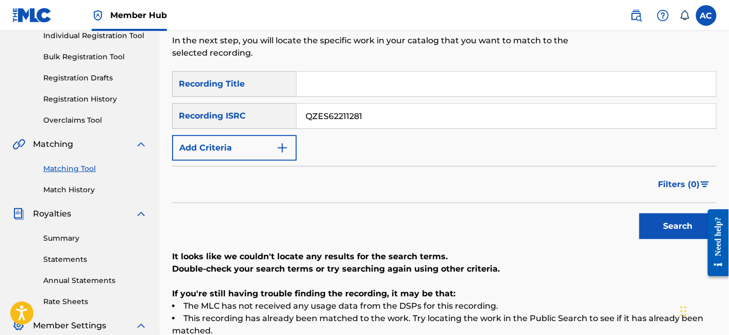
click at [354, 89] on div "SearchWithCriteriae2cf6eab-b818-48ed-b586-c6ba9ff5c1b2 Recording Title SearchWi…" at bounding box center [444, 116] width 545 height 90
click at [347, 104] on input "QZES62211281" at bounding box center [506, 116] width 419 height 25
paste input "HNB2264356"
click at [640, 213] on button "Search" at bounding box center [678, 226] width 77 height 26
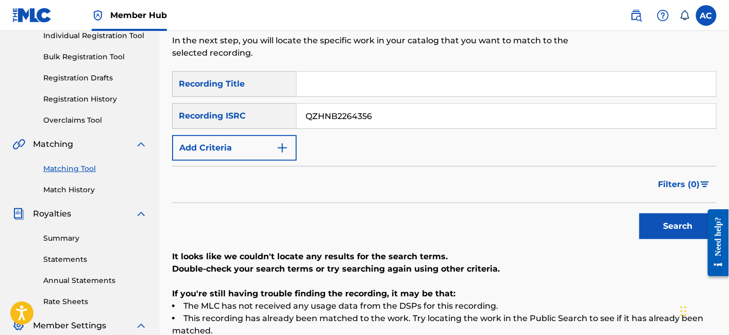
click at [328, 108] on input "QZHNB2264356" at bounding box center [506, 116] width 419 height 25
paste input "RP52207890"
click at [640, 213] on button "Search" at bounding box center [678, 226] width 77 height 26
click at [340, 104] on input "QZRP52207890" at bounding box center [506, 116] width 419 height 25
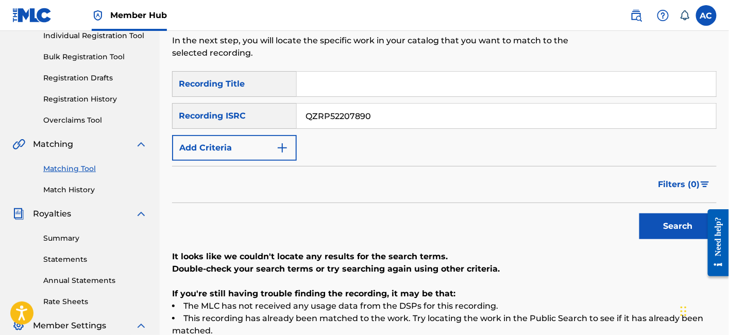
click at [340, 104] on input "QZRP52207890" at bounding box center [506, 116] width 419 height 25
paste input "MPKX1724160"
click at [640, 213] on button "Search" at bounding box center [678, 226] width 77 height 26
click at [351, 104] on input "QMPKX1724160" at bounding box center [506, 116] width 419 height 25
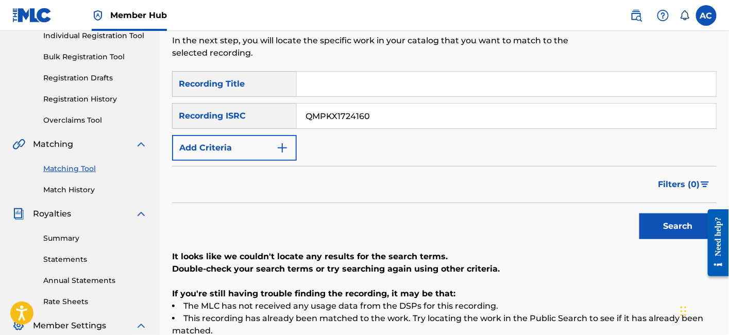
paste input "42196"
click at [640, 213] on button "Search" at bounding box center [678, 226] width 77 height 26
click at [351, 107] on input "QMPKX1742196" at bounding box center [506, 116] width 419 height 25
paste input "56252"
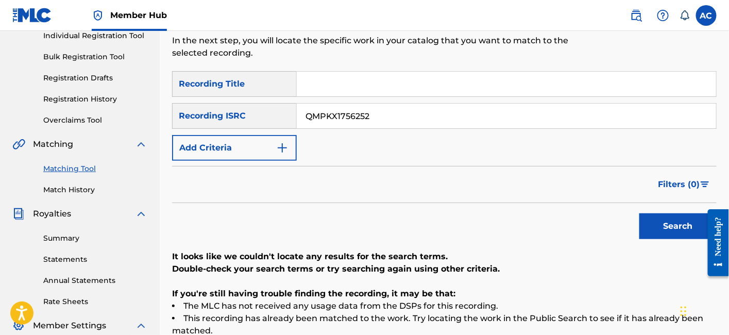
type input "QMPKX1756252"
click at [640, 213] on button "Search" at bounding box center [678, 226] width 77 height 26
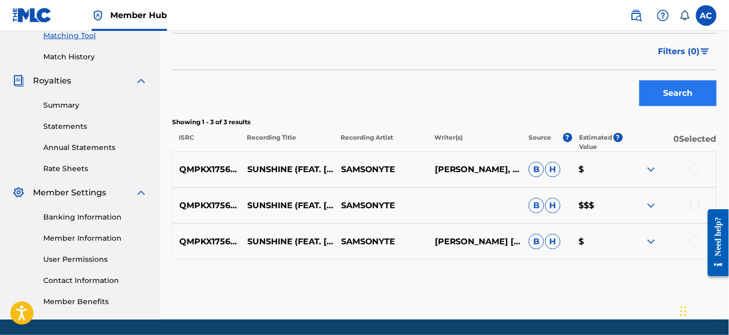
scroll to position [283, 0]
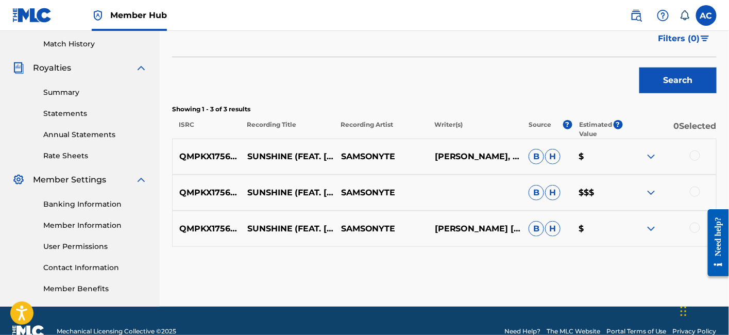
click at [695, 150] on div at bounding box center [695, 155] width 10 height 10
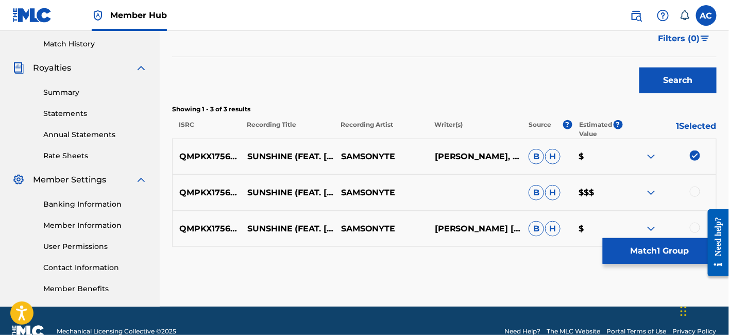
click at [694, 187] on div at bounding box center [695, 192] width 10 height 10
click at [695, 223] on div at bounding box center [695, 228] width 10 height 10
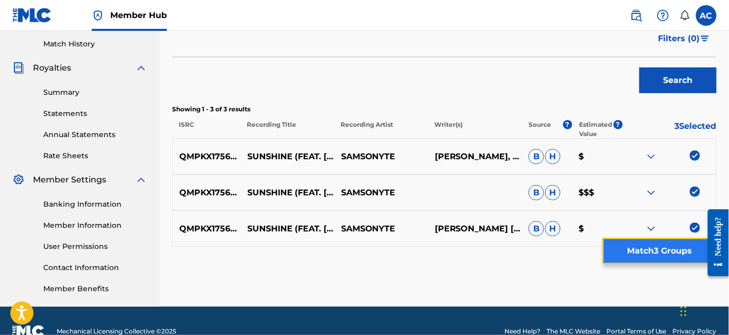
click at [676, 242] on button "Match 3 Groups" at bounding box center [660, 251] width 114 height 26
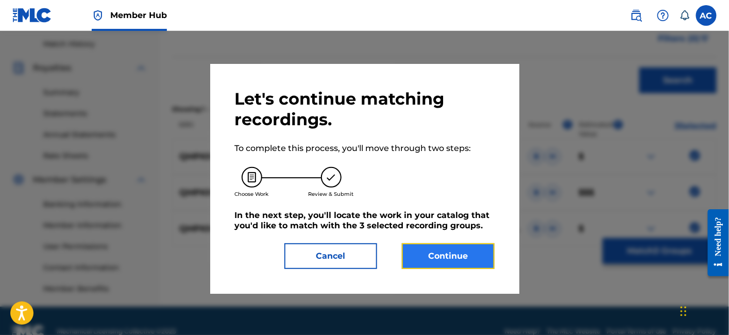
click at [481, 251] on button "Continue" at bounding box center [448, 256] width 93 height 26
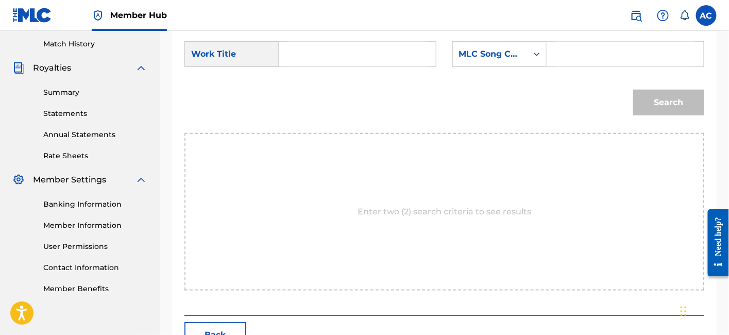
scroll to position [158, 0]
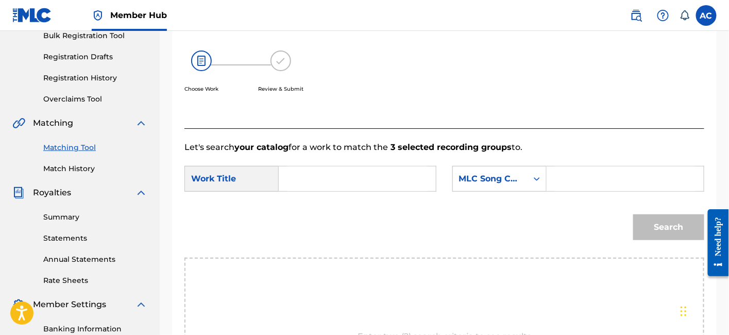
click at [393, 186] on input "Search Form" at bounding box center [358, 178] width 140 height 25
paste input "SUNSHINE"
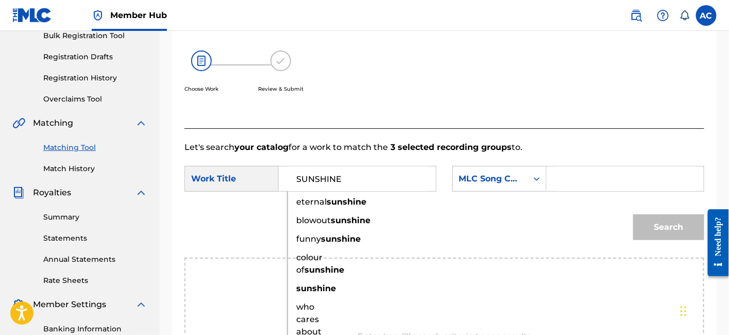
type input "SUNSHINE"
click at [598, 172] on input "Search Form" at bounding box center [626, 178] width 140 height 25
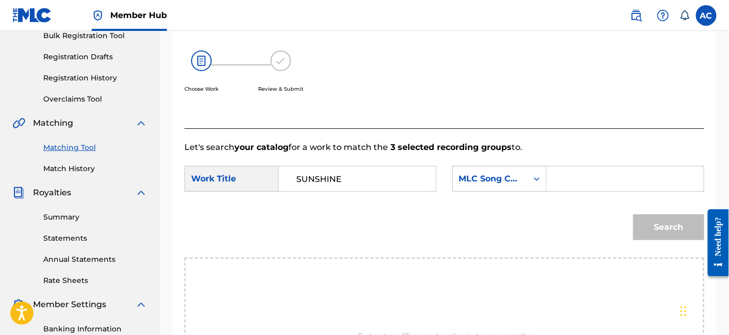
paste input "S63CF3"
type input "S63CF3"
click at [633, 214] on button "Search" at bounding box center [668, 227] width 71 height 26
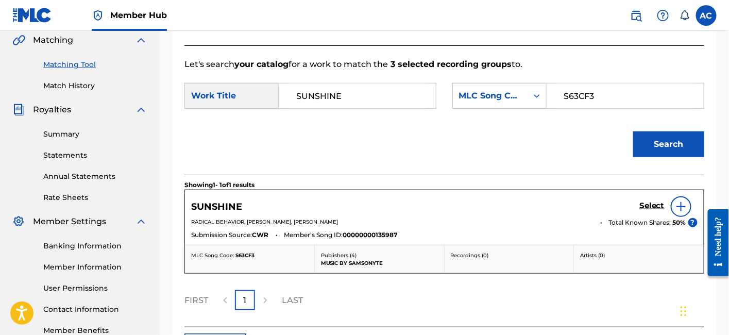
scroll to position [245, 0]
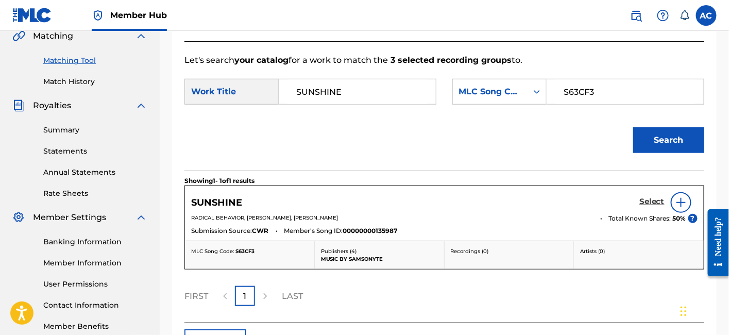
click at [643, 206] on link "Select" at bounding box center [652, 202] width 25 height 11
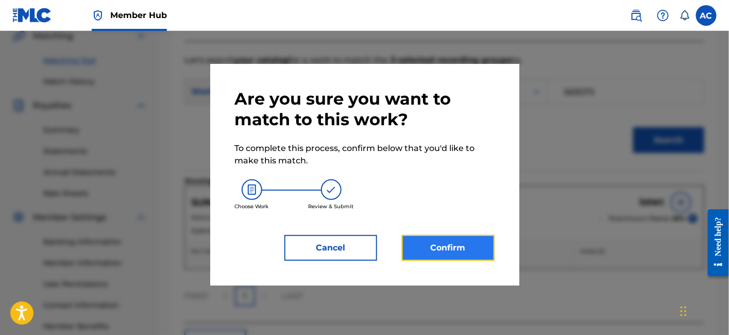
click at [470, 257] on button "Confirm" at bounding box center [448, 248] width 93 height 26
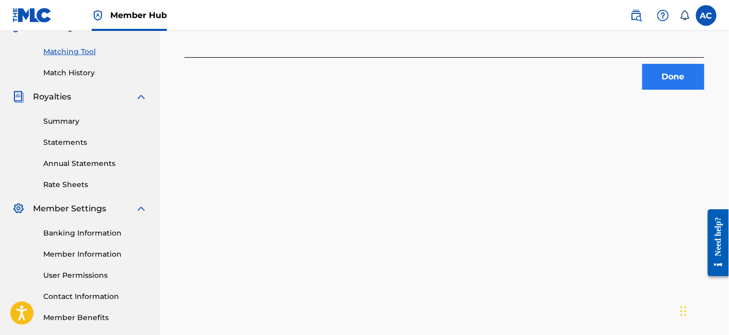
scroll to position [253, 0]
click at [676, 77] on button "Done" at bounding box center [674, 78] width 62 height 26
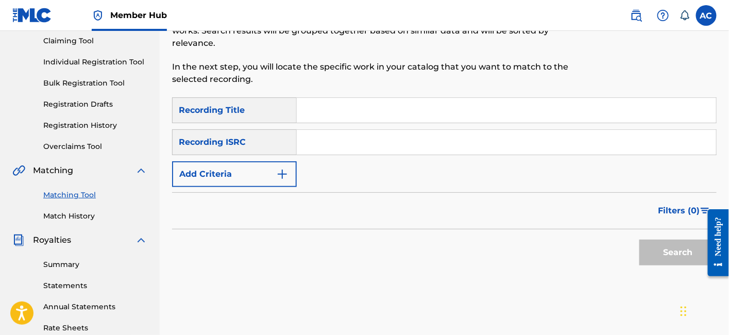
scroll to position [110, 0]
click at [321, 130] on input "Search Form" at bounding box center [506, 142] width 419 height 25
paste input "QZHN42168268"
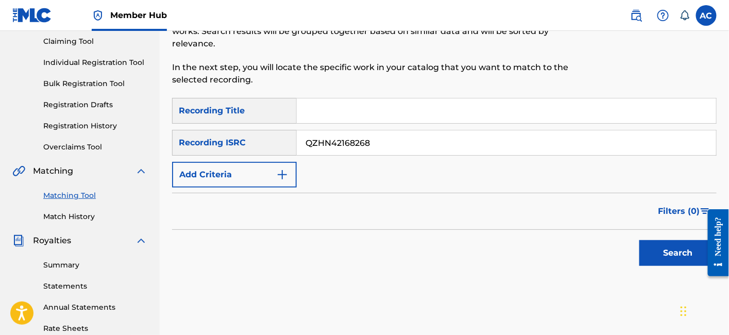
type input "QZHN42168268"
click at [640, 240] on button "Search" at bounding box center [678, 253] width 77 height 26
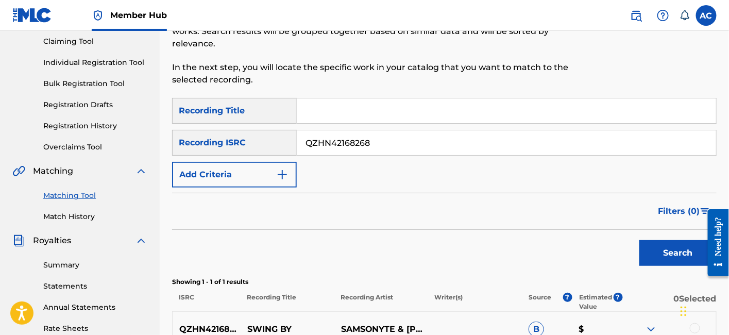
scroll to position [272, 0]
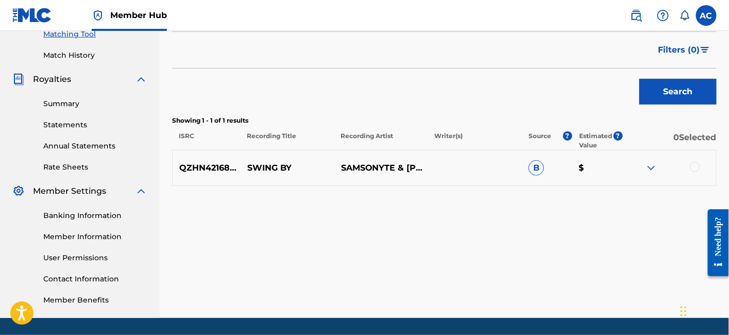
click at [694, 162] on div at bounding box center [695, 167] width 10 height 10
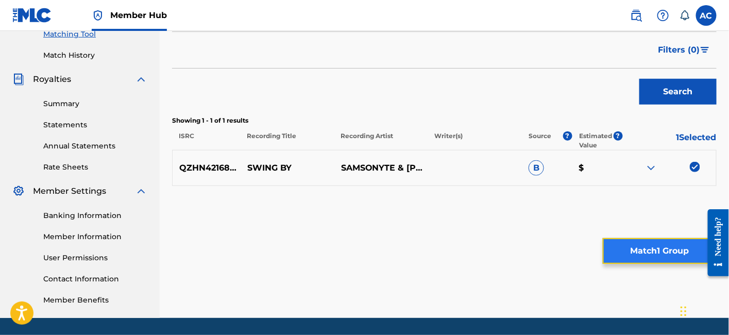
click at [627, 250] on button "Match 1 Group" at bounding box center [660, 251] width 114 height 26
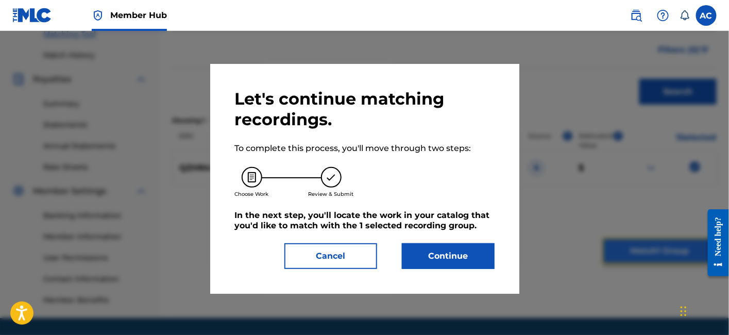
scroll to position [304, 0]
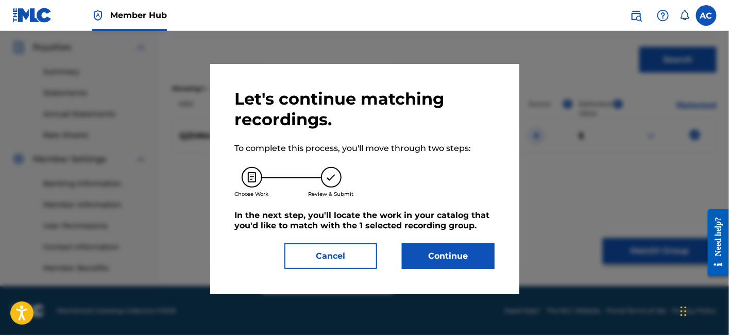
click at [452, 273] on div "Let's continue matching recordings. To complete this process, you'll move throu…" at bounding box center [364, 179] width 309 height 230
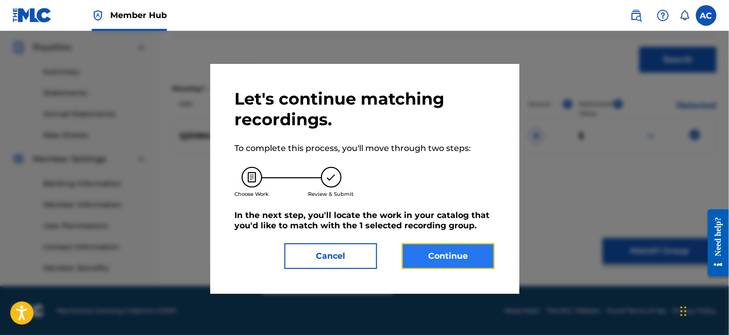
click at [449, 251] on button "Continue" at bounding box center [448, 256] width 93 height 26
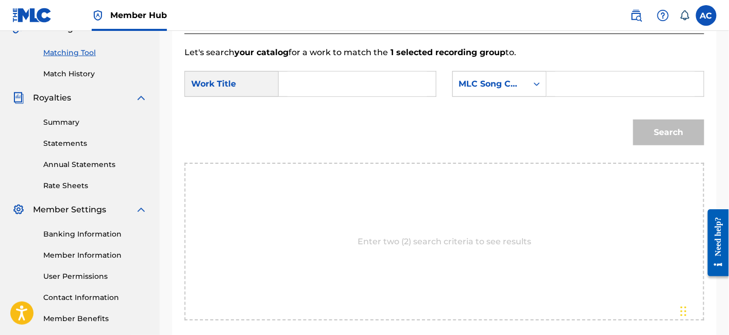
scroll to position [251, 0]
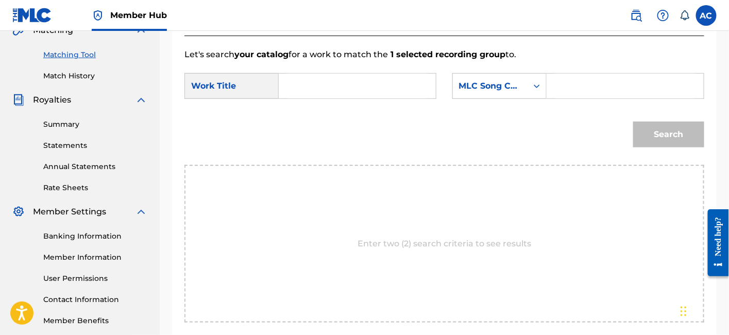
click at [384, 98] on input "Search Form" at bounding box center [358, 86] width 140 height 25
paste input "SWING BY"
type input "SWING BY"
drag, startPoint x: 586, startPoint y: 87, endPoint x: 581, endPoint y: 82, distance: 6.6
click at [586, 87] on input "Search Form" at bounding box center [626, 86] width 140 height 25
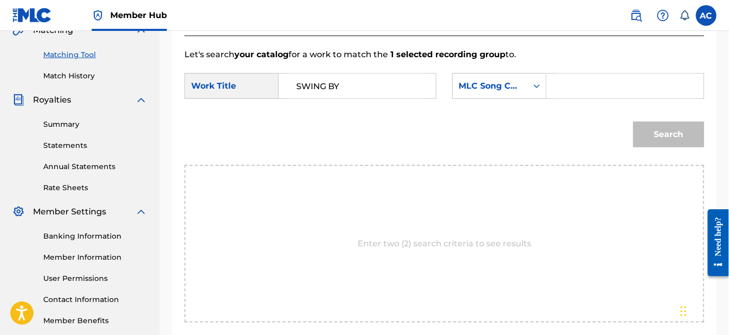
paste input "S518Q3"
type input "S518Q3"
click at [633, 122] on button "Search" at bounding box center [668, 135] width 71 height 26
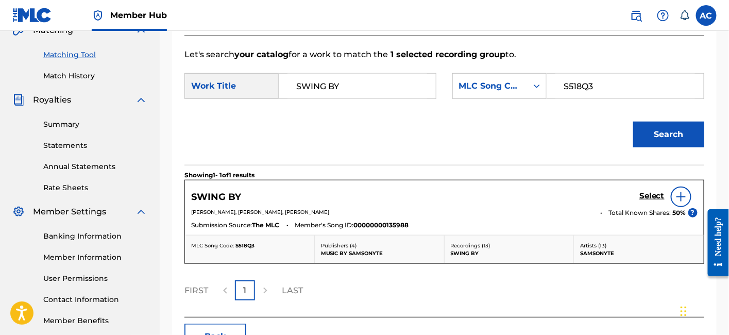
click at [663, 204] on div "Select" at bounding box center [669, 197] width 58 height 21
click at [657, 192] on h5 "Select" at bounding box center [652, 196] width 25 height 10
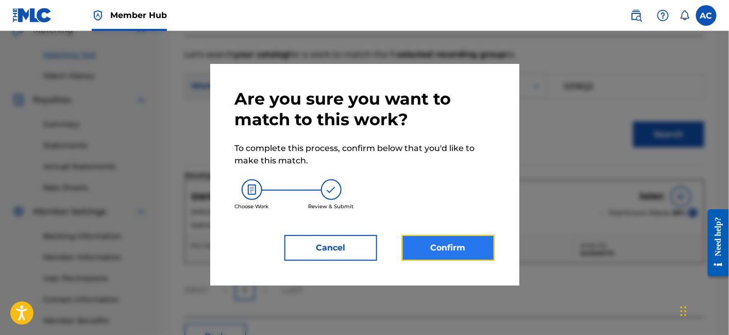
click at [465, 240] on button "Confirm" at bounding box center [448, 248] width 93 height 26
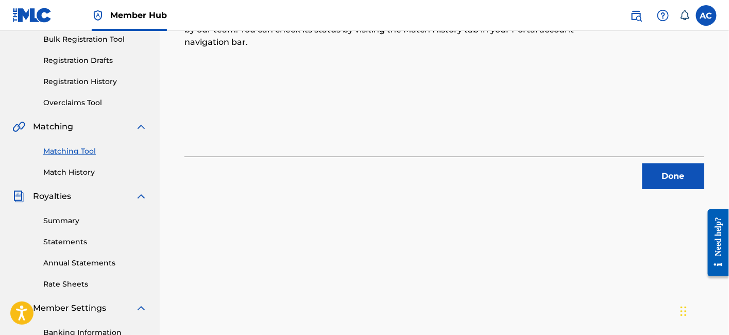
scroll to position [154, 0]
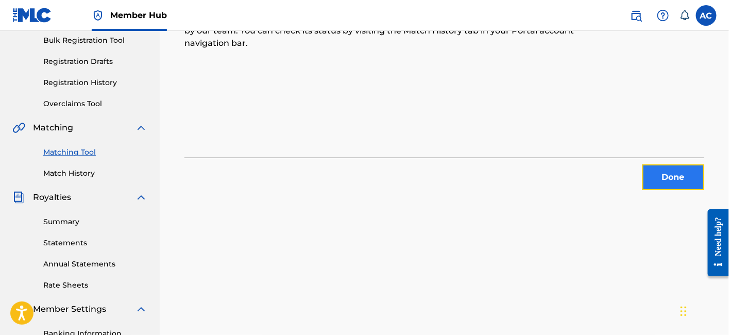
click at [656, 181] on button "Done" at bounding box center [674, 177] width 62 height 26
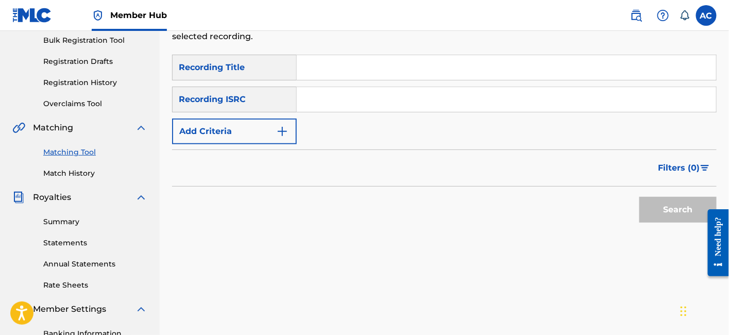
click at [361, 96] on input "Search Form" at bounding box center [506, 99] width 419 height 25
paste input "QZ9JZ1749413"
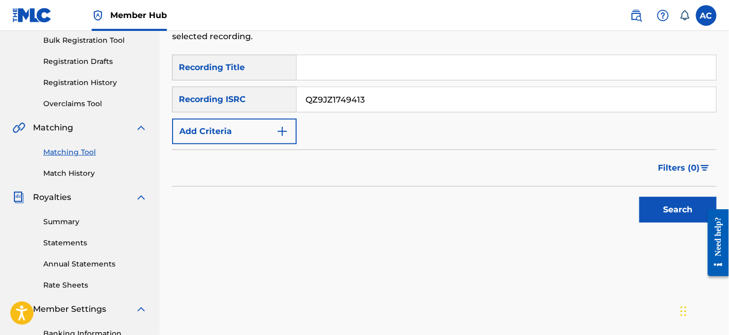
type input "QZ9JZ1749413"
click at [640, 197] on button "Search" at bounding box center [678, 210] width 77 height 26
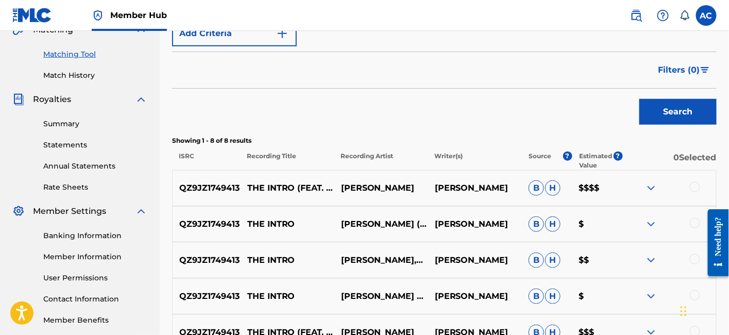
scroll to position [268, 0]
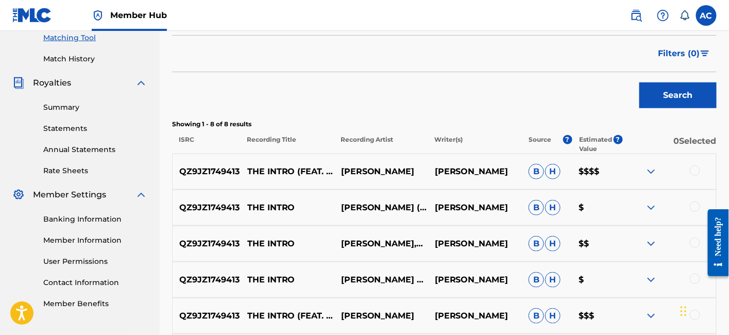
click at [695, 165] on div at bounding box center [695, 170] width 10 height 10
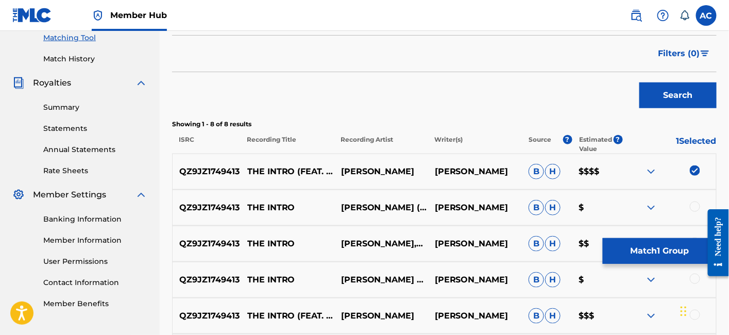
click at [695, 202] on div at bounding box center [695, 207] width 10 height 10
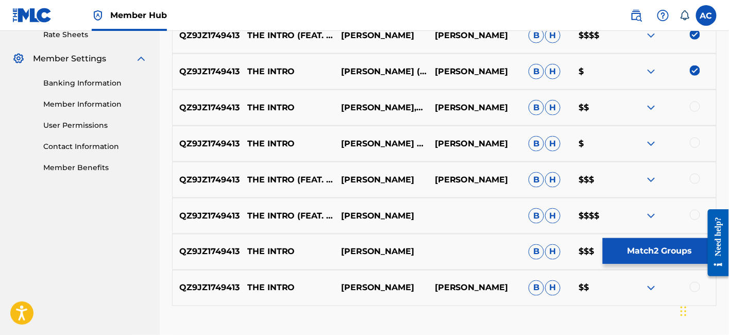
scroll to position [411, 0]
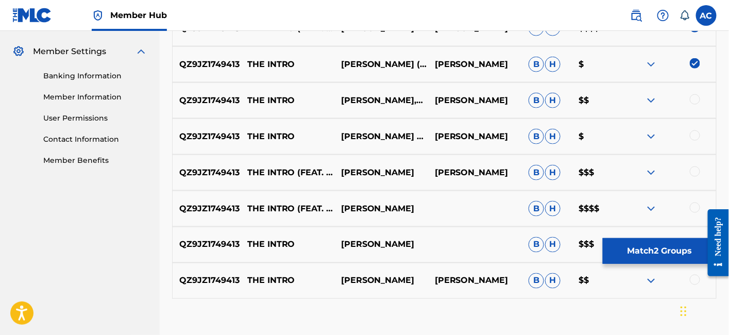
click at [694, 94] on div at bounding box center [695, 99] width 10 height 10
click at [697, 130] on div at bounding box center [695, 135] width 10 height 10
click at [696, 166] on div at bounding box center [695, 171] width 10 height 10
click at [699, 203] on div at bounding box center [695, 208] width 10 height 10
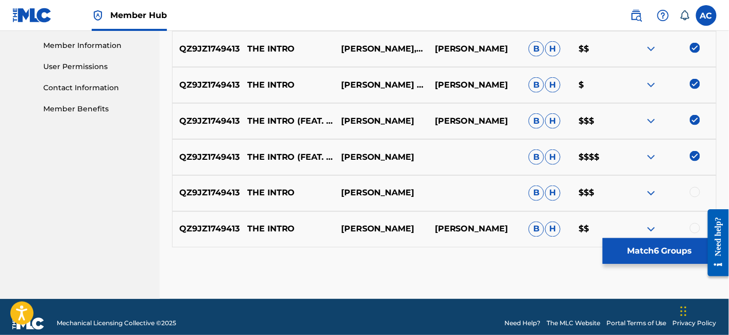
click at [694, 187] on div at bounding box center [695, 192] width 10 height 10
click at [698, 223] on div at bounding box center [695, 228] width 10 height 10
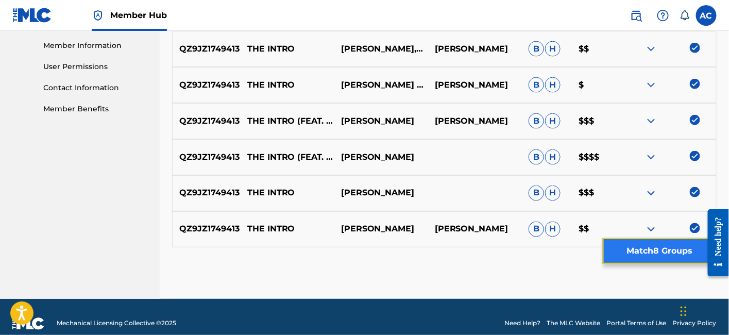
click at [674, 249] on button "Match 8 Groups" at bounding box center [660, 251] width 114 height 26
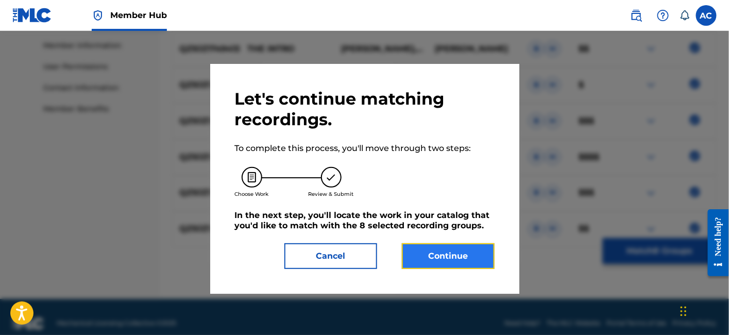
click at [485, 265] on button "Continue" at bounding box center [448, 256] width 93 height 26
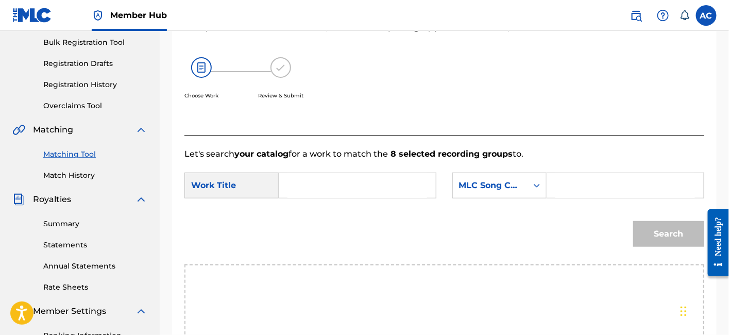
scroll to position [143, 0]
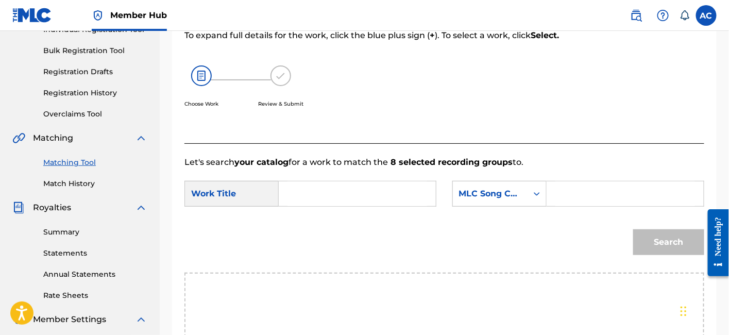
click at [366, 197] on input "Search Form" at bounding box center [358, 193] width 140 height 25
paste input "THE INTRO"
type input "THE INTRO"
click at [571, 190] on input "Search Form" at bounding box center [626, 193] width 140 height 25
paste input "T499P8"
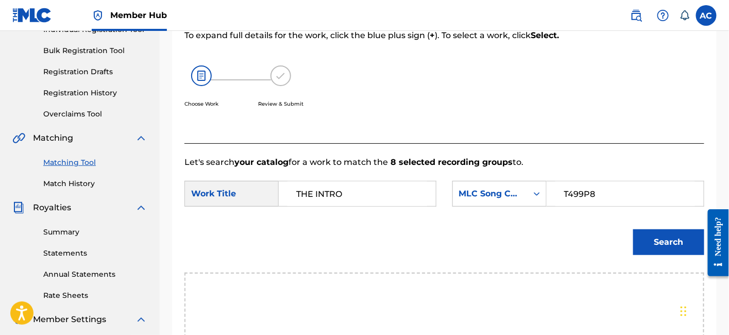
type input "T499P8"
click at [633, 229] on button "Search" at bounding box center [668, 242] width 71 height 26
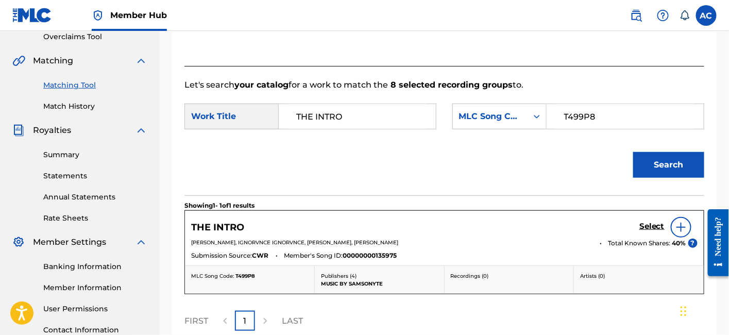
scroll to position [231, 0]
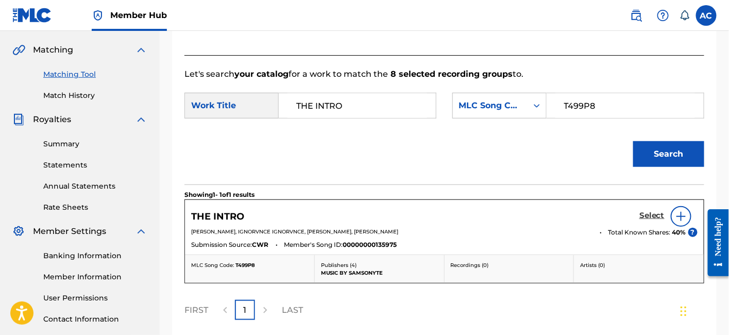
click at [648, 221] on link "Select" at bounding box center [652, 216] width 25 height 11
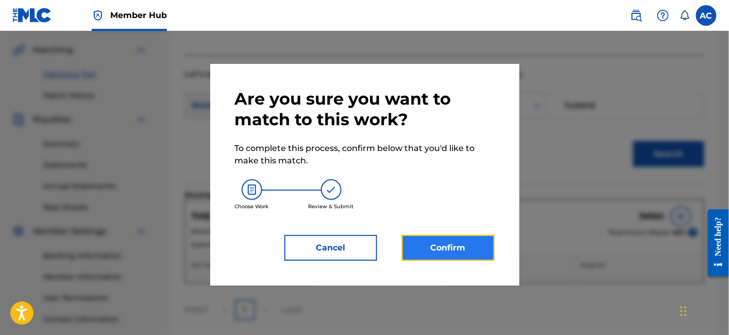
click at [469, 250] on button "Confirm" at bounding box center [448, 248] width 93 height 26
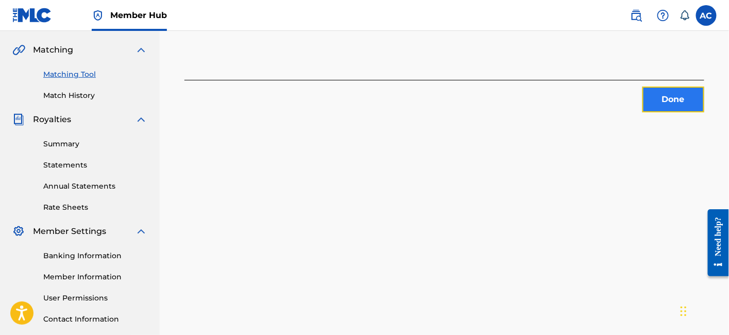
click at [668, 106] on button "Done" at bounding box center [674, 100] width 62 height 26
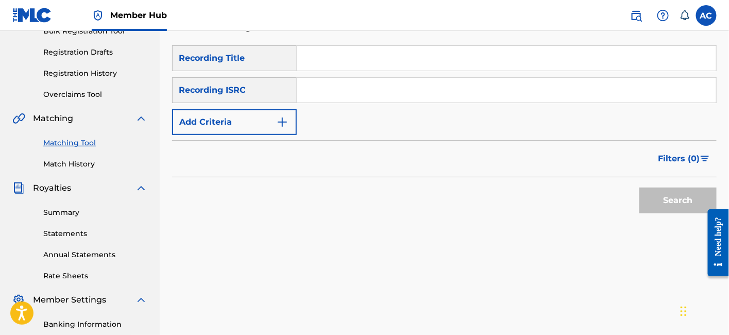
scroll to position [157, 0]
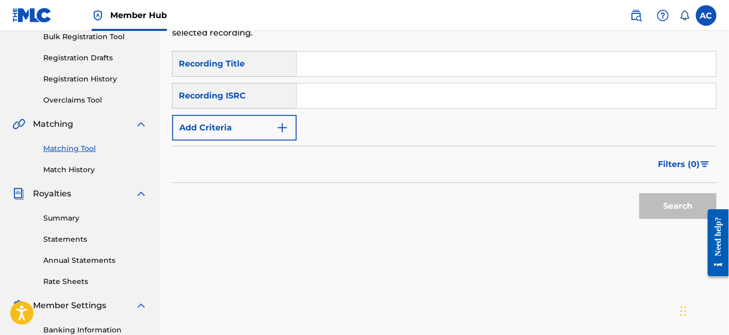
click at [305, 83] on input "Search Form" at bounding box center [506, 95] width 419 height 25
paste input "QMPKX1724161"
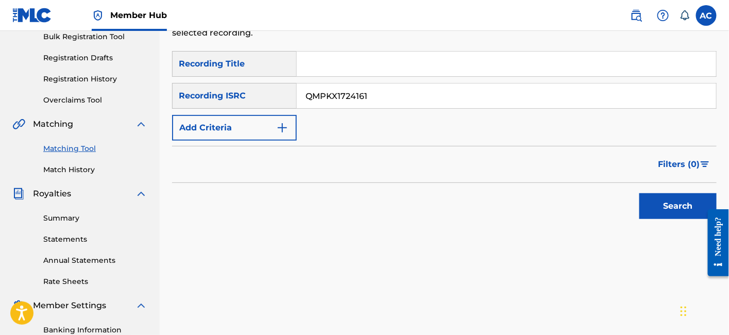
click at [640, 193] on button "Search" at bounding box center [678, 206] width 77 height 26
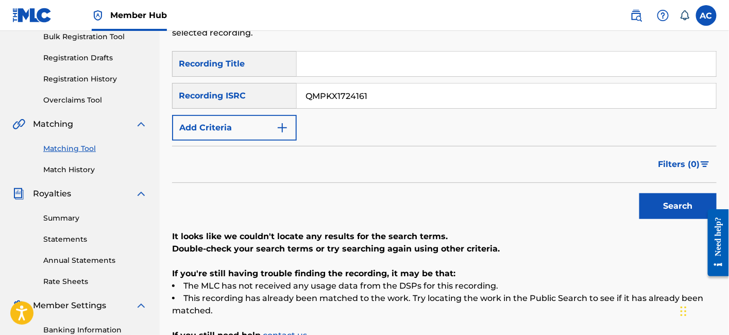
click at [354, 87] on input "QMPKX1724161" at bounding box center [506, 95] width 419 height 25
paste input "42197"
click at [640, 193] on button "Search" at bounding box center [678, 206] width 77 height 26
click at [344, 89] on input "QMPKX1742197" at bounding box center [506, 95] width 419 height 25
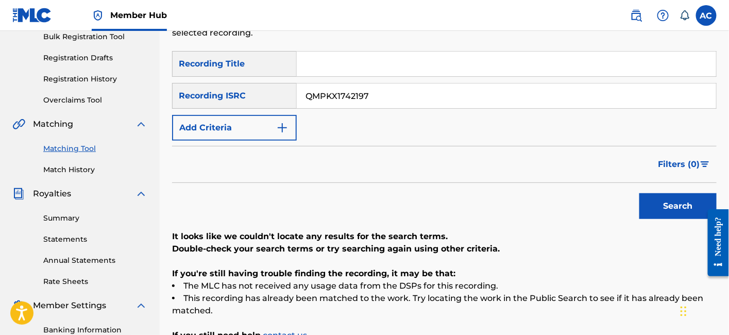
click at [344, 89] on input "QMPKX1742197" at bounding box center [506, 95] width 419 height 25
paste input "56253"
click at [640, 193] on button "Search" at bounding box center [678, 206] width 77 height 26
click at [373, 88] on input "QMPKX1756253" at bounding box center [506, 95] width 419 height 25
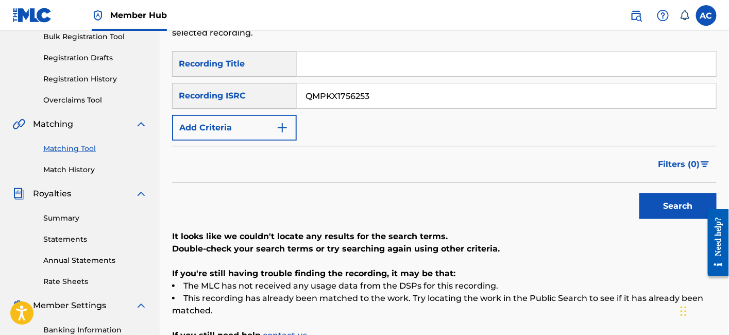
click at [373, 88] on input "QMPKX1756253" at bounding box center [506, 95] width 419 height 25
paste input "ZWFF2369825"
type input "QZWFF2369825"
click at [640, 193] on button "Search" at bounding box center [678, 206] width 77 height 26
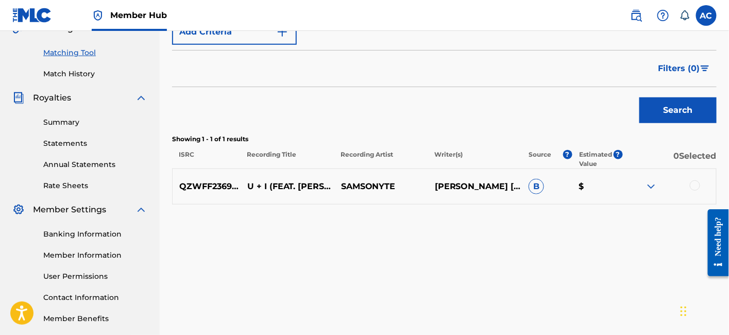
scroll to position [256, 0]
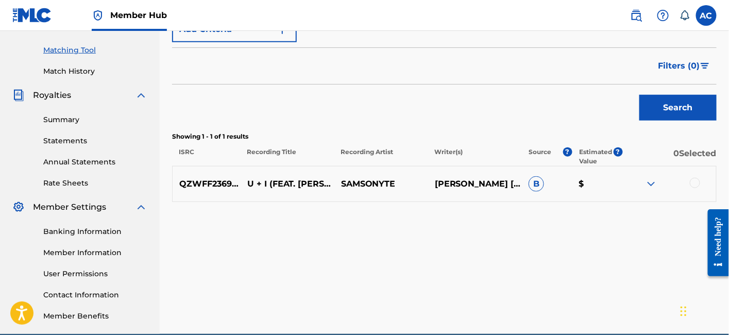
click at [693, 178] on div at bounding box center [695, 183] width 10 height 10
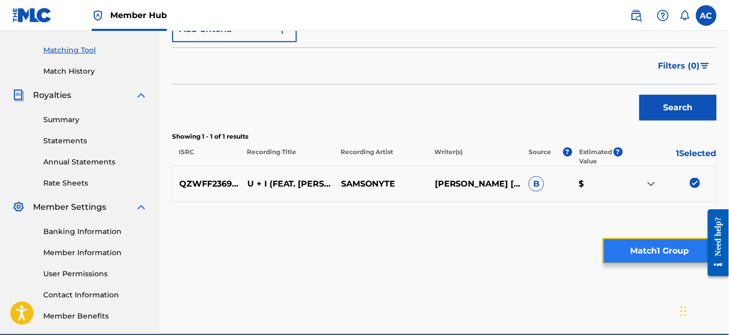
click at [627, 242] on button "Match 1 Group" at bounding box center [660, 251] width 114 height 26
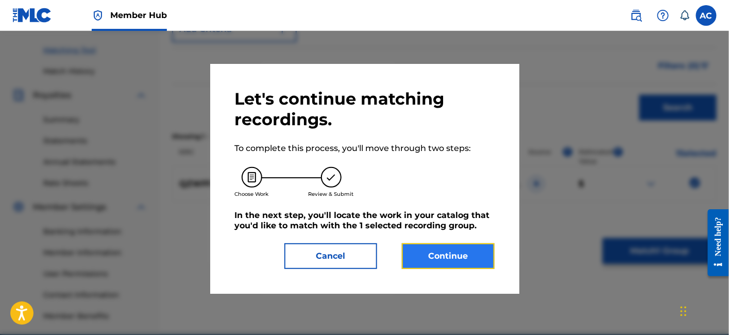
click at [464, 251] on button "Continue" at bounding box center [448, 256] width 93 height 26
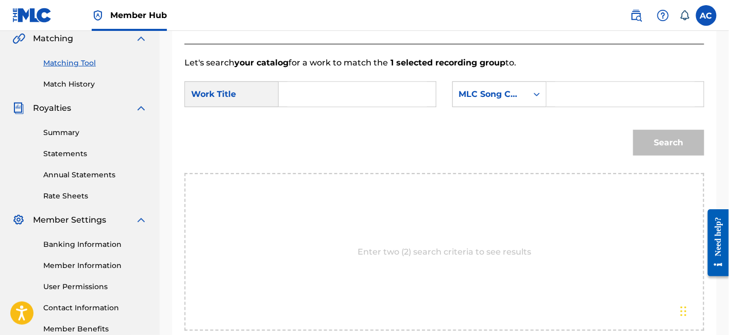
scroll to position [237, 0]
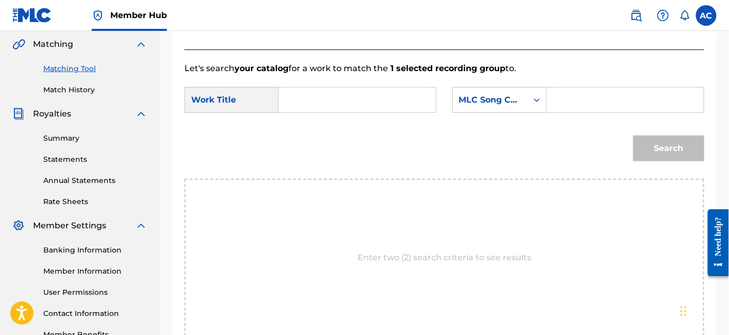
click at [386, 96] on input "Search Form" at bounding box center [358, 100] width 140 height 25
paste input "U I"
type input "U I"
click at [591, 93] on input "Search Form" at bounding box center [626, 100] width 140 height 25
paste input "UW50M1"
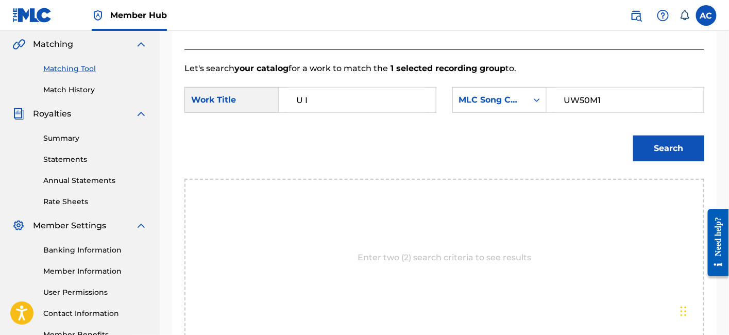
type input "UW50M1"
click at [633, 136] on button "Search" at bounding box center [668, 149] width 71 height 26
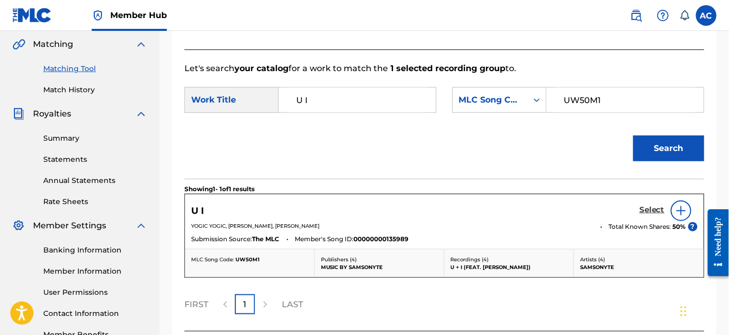
click at [641, 211] on h5 "Select" at bounding box center [652, 210] width 25 height 10
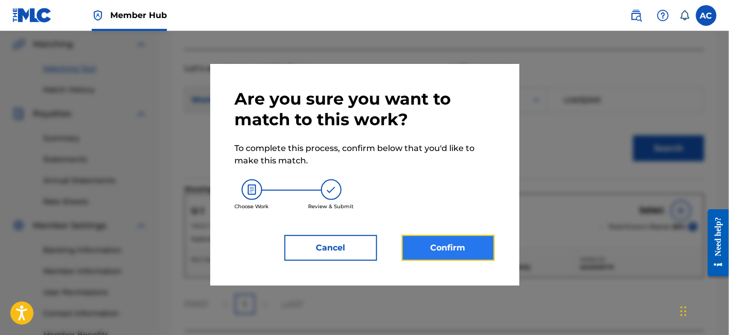
click at [470, 236] on button "Confirm" at bounding box center [448, 248] width 93 height 26
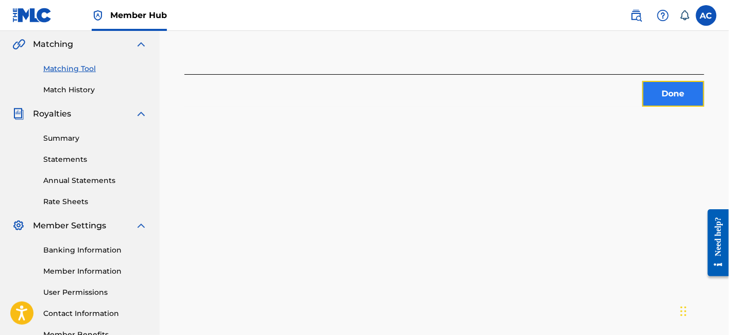
click at [664, 95] on button "Done" at bounding box center [674, 94] width 62 height 26
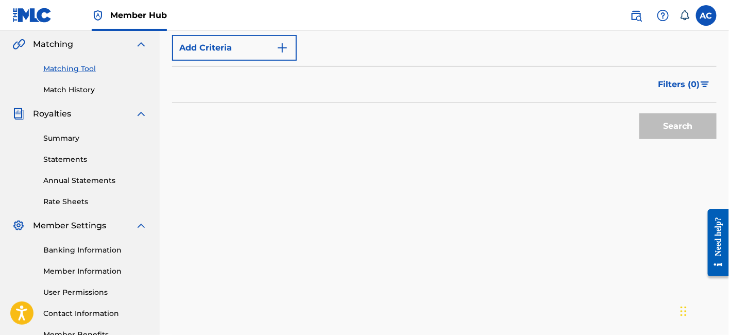
scroll to position [82, 0]
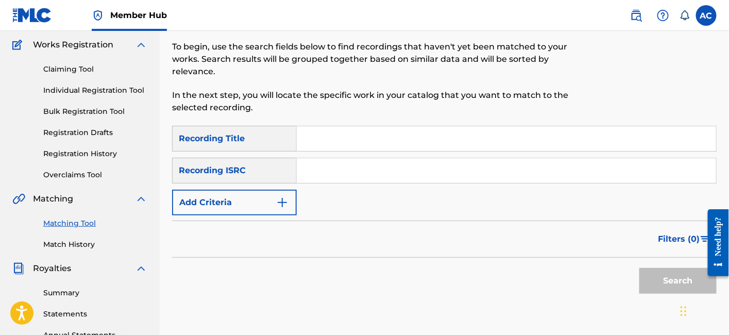
click at [335, 158] on div "Search Form" at bounding box center [507, 171] width 420 height 26
click at [335, 158] on input "Search Form" at bounding box center [506, 170] width 419 height 25
paste input "QZTAY2379465"
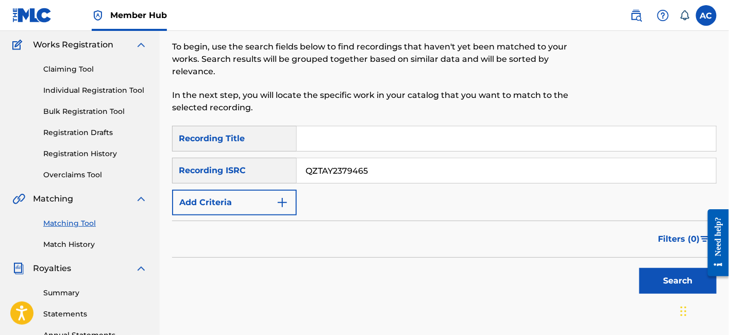
type input "QZTAY2379465"
click at [640, 268] on button "Search" at bounding box center [678, 281] width 77 height 26
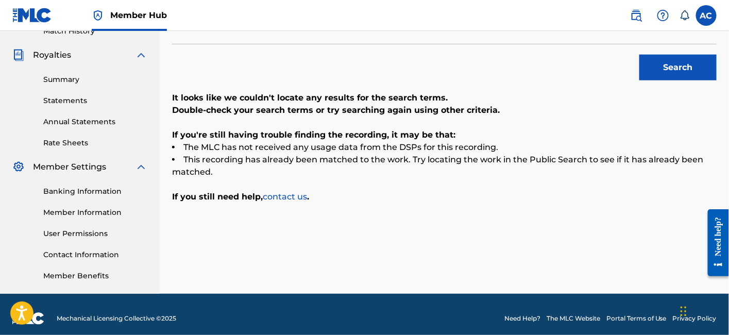
scroll to position [95, 0]
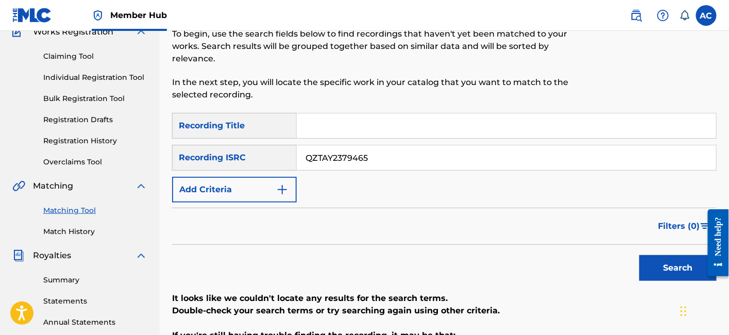
click at [320, 150] on input "QZTAY2379465" at bounding box center [506, 157] width 419 height 25
click at [640, 255] on button "Search" at bounding box center [678, 268] width 77 height 26
